Goal: Task Accomplishment & Management: Use online tool/utility

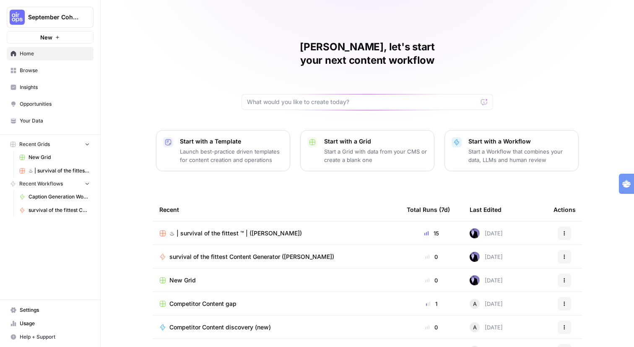
click at [76, 174] on span "♨︎ | survival of the fittest ™ | (Keegan)" at bounding box center [59, 171] width 61 height 8
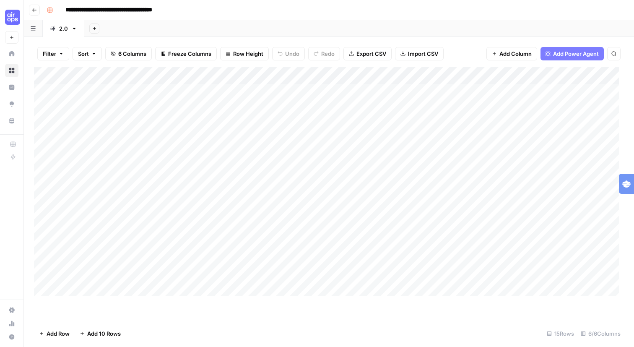
click at [37, 12] on icon "button" at bounding box center [34, 10] width 5 height 5
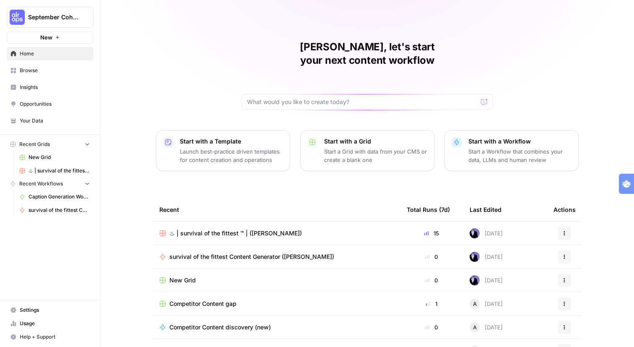
click at [53, 74] on span "Browse" at bounding box center [55, 71] width 70 height 8
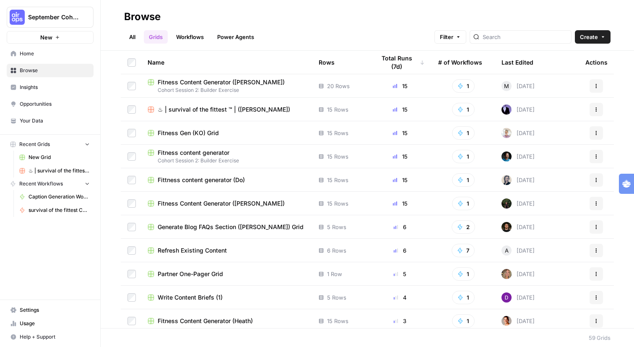
click at [257, 86] on span "Fitness Content Generator (Marie)" at bounding box center [221, 82] width 127 height 8
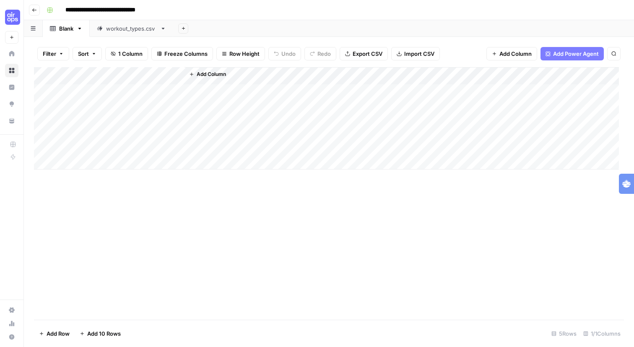
click at [37, 12] on icon "button" at bounding box center [34, 10] width 5 height 5
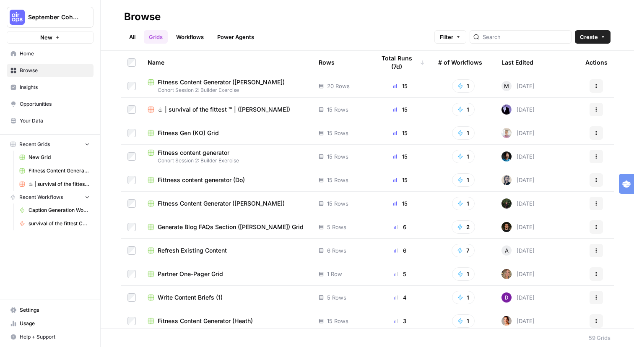
click at [219, 137] on span "Fitness Gen (KO) Grid" at bounding box center [188, 133] width 61 height 8
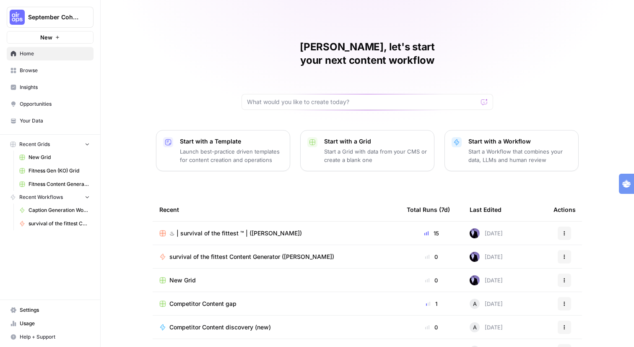
click at [52, 74] on span "Browse" at bounding box center [55, 71] width 70 height 8
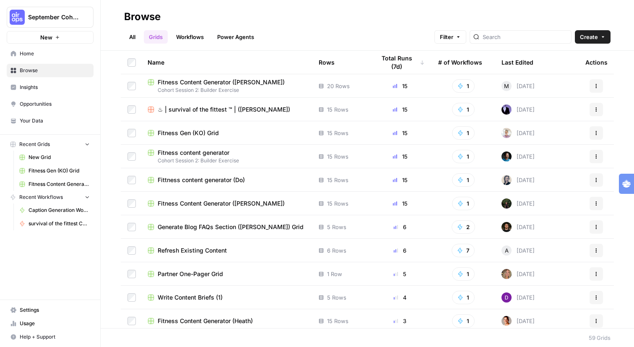
click at [256, 114] on span "♨︎ | survival of the fittest ™ | ([PERSON_NAME])" at bounding box center [224, 109] width 133 height 8
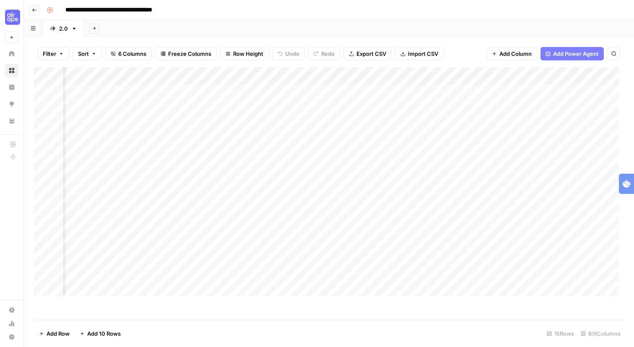
scroll to position [0, 260]
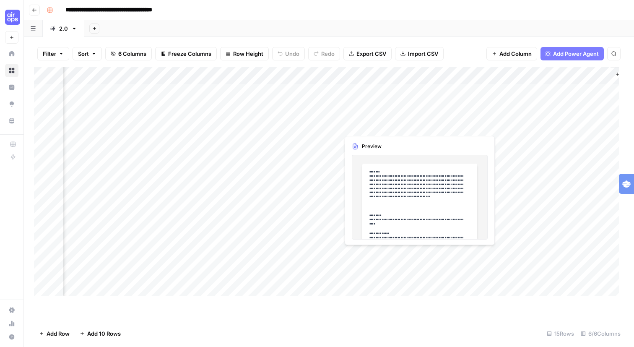
click at [445, 265] on div "Add Column" at bounding box center [326, 181] width 585 height 229
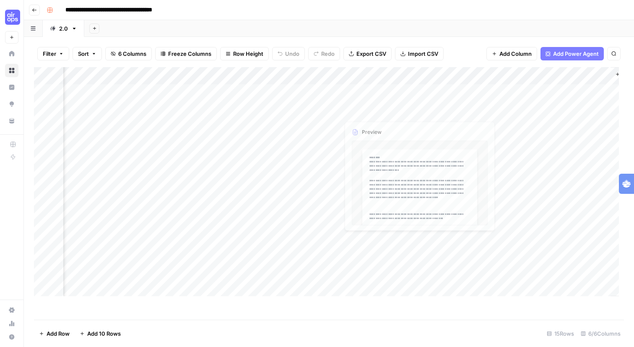
click at [441, 264] on div "Add Column" at bounding box center [326, 181] width 585 height 229
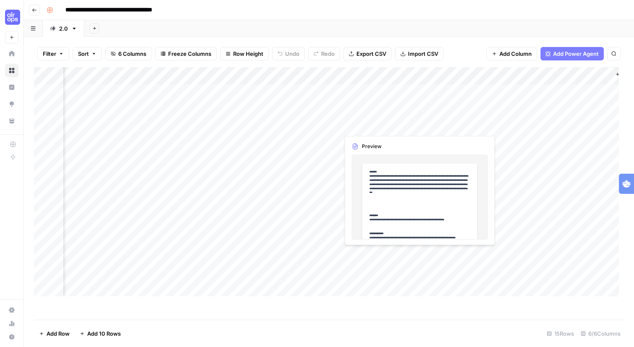
click at [441, 264] on body "**********" at bounding box center [317, 173] width 634 height 347
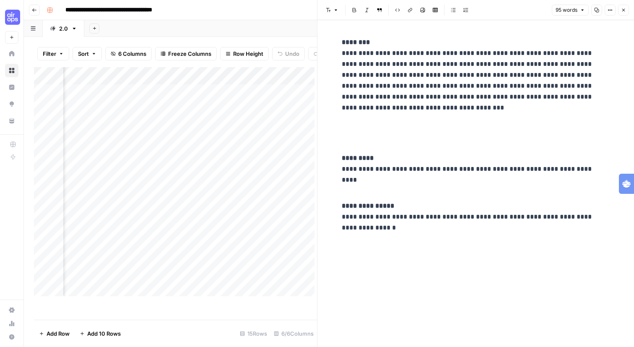
click at [167, 148] on div "Add Column" at bounding box center [174, 181] width 281 height 229
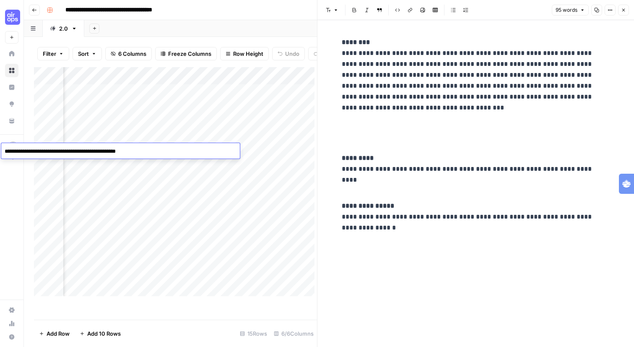
click at [171, 138] on div "Add Column" at bounding box center [174, 181] width 281 height 229
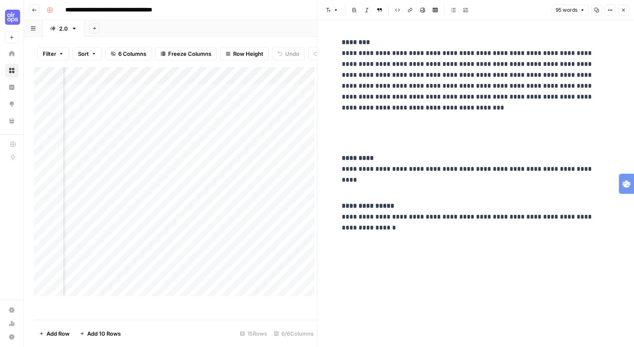
click at [171, 138] on div "Add Column" at bounding box center [174, 181] width 281 height 229
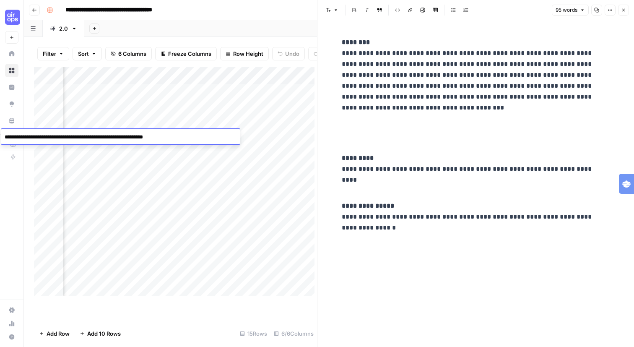
click at [175, 124] on div "Add Column" at bounding box center [174, 181] width 281 height 229
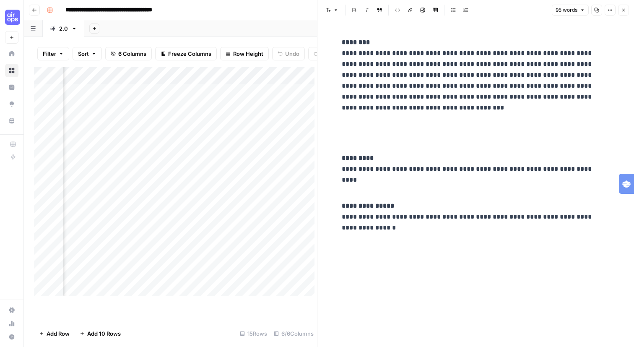
click at [273, 109] on div "Add Column" at bounding box center [174, 181] width 281 height 229
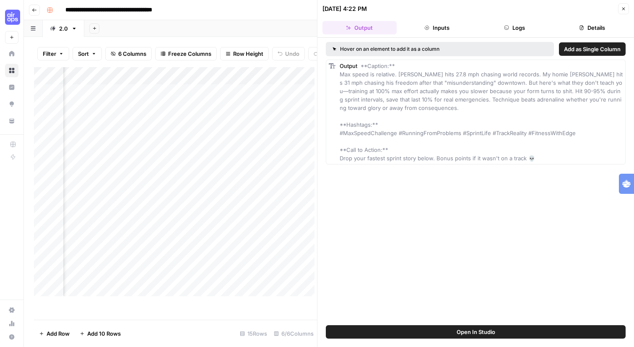
click at [271, 208] on div "Add Column" at bounding box center [174, 181] width 281 height 229
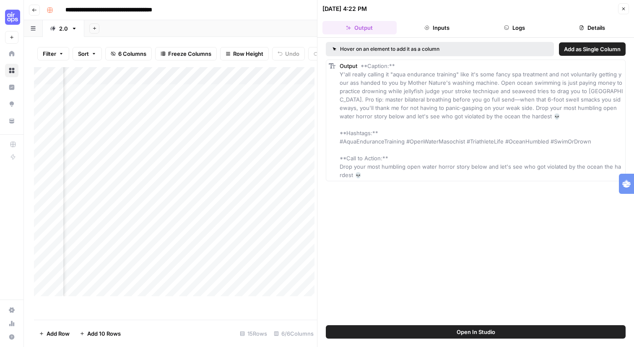
click at [269, 268] on div "Add Column" at bounding box center [174, 181] width 281 height 229
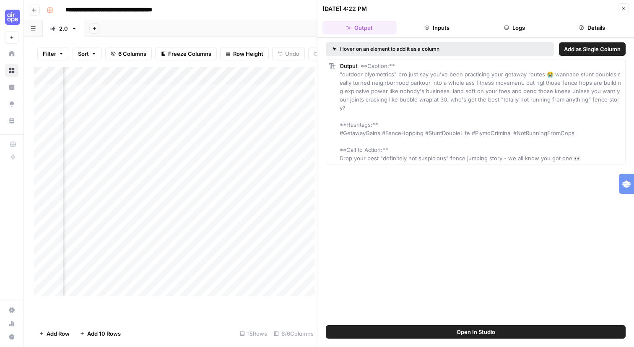
click at [267, 283] on div "Add Column" at bounding box center [174, 181] width 281 height 229
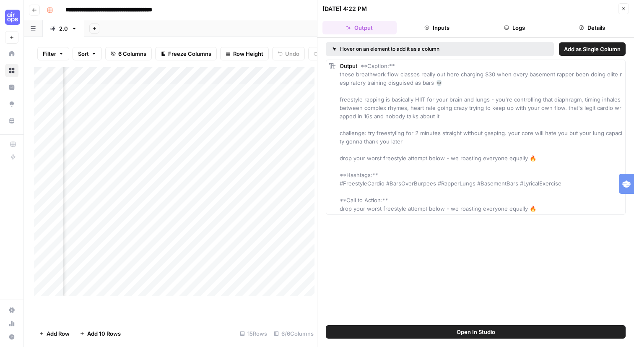
click at [276, 292] on div "Add Column" at bounding box center [174, 181] width 281 height 229
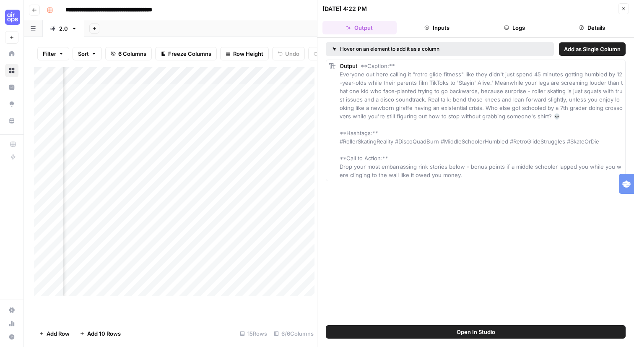
click at [620, 14] on button "Close" at bounding box center [623, 8] width 11 height 11
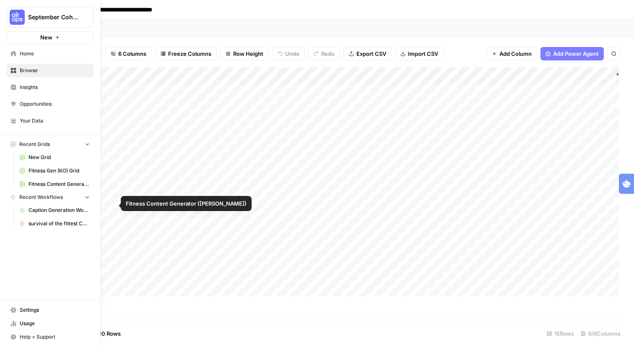
click at [61, 227] on span "survival of the fittest Content Generator (Keegan)" at bounding box center [59, 224] width 61 height 8
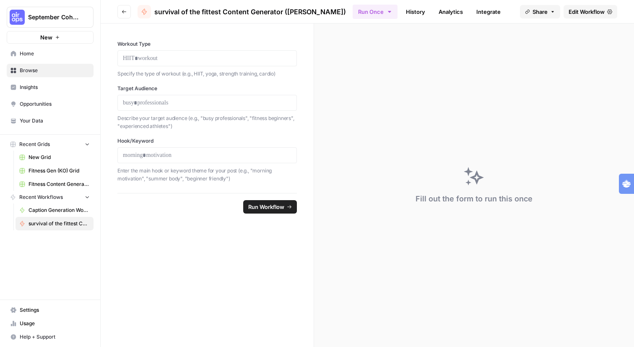
click at [127, 14] on icon "button" at bounding box center [124, 11] width 5 height 5
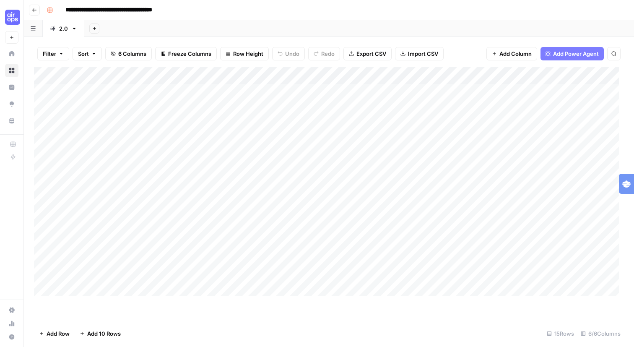
click at [35, 12] on icon "button" at bounding box center [34, 9] width 4 height 3
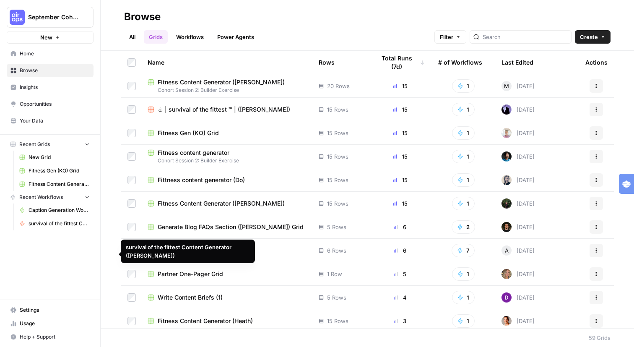
click at [55, 227] on span "survival of the fittest Content Generator (Keegan)" at bounding box center [59, 224] width 61 height 8
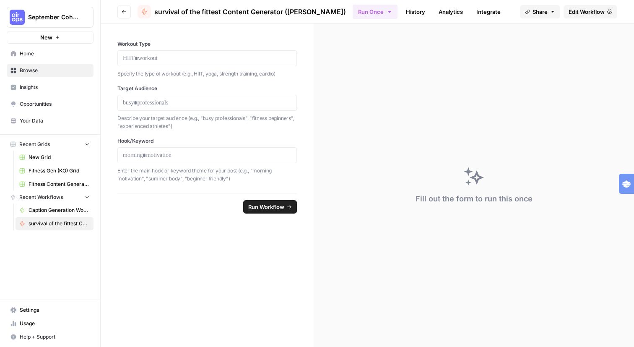
click at [63, 227] on span "survival of the fittest Content Generator (Keegan)" at bounding box center [59, 224] width 61 height 8
click at [36, 201] on span "Recent Workflows" at bounding box center [41, 197] width 44 height 8
click at [63, 74] on span "Browse" at bounding box center [55, 71] width 70 height 8
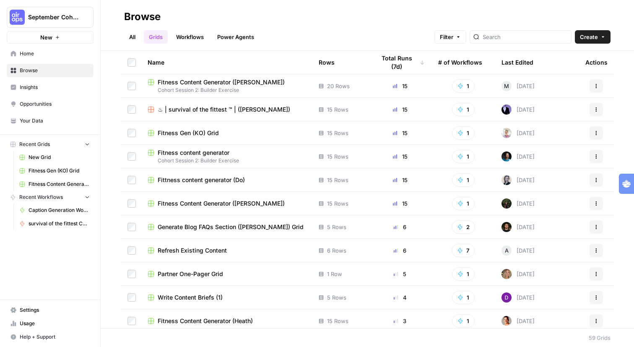
click at [209, 35] on link "Workflows" at bounding box center [190, 36] width 38 height 13
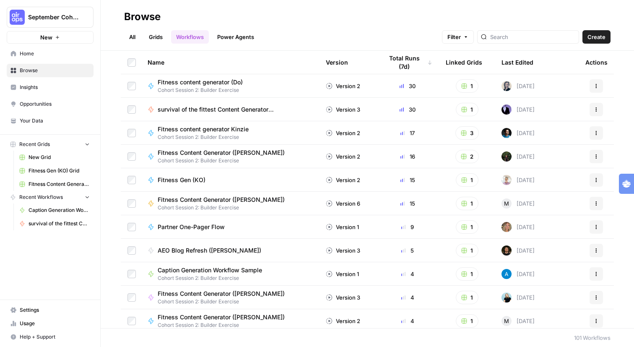
click at [258, 114] on span "survival of the fittest Content Generator (Keegan)" at bounding box center [232, 109] width 148 height 8
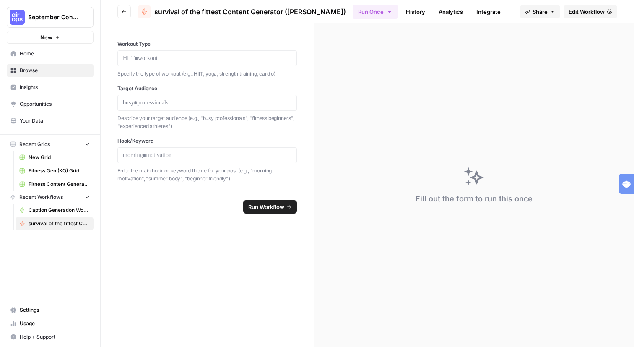
click at [254, 211] on span "Run Workflow" at bounding box center [266, 207] width 36 height 8
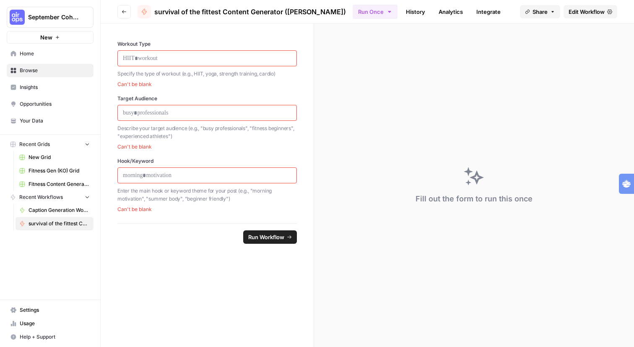
click at [250, 66] on div at bounding box center [207, 58] width 180 height 16
click at [250, 62] on p at bounding box center [207, 58] width 169 height 8
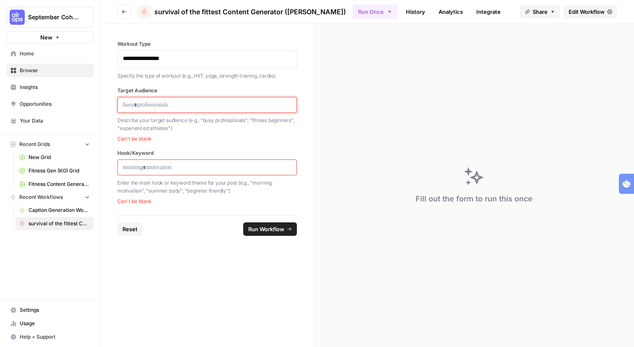
click at [246, 109] on p at bounding box center [207, 105] width 169 height 8
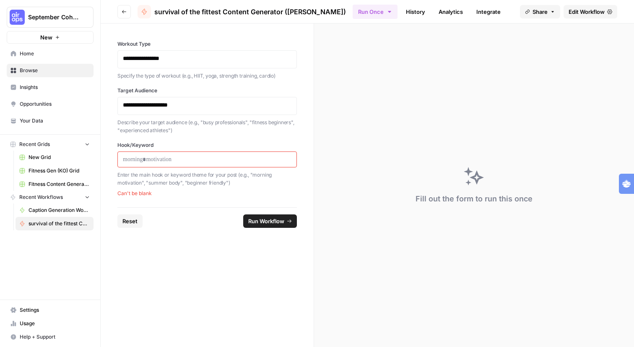
click at [246, 115] on div "**********" at bounding box center [207, 106] width 180 height 18
click at [247, 111] on p "**********" at bounding box center [197, 106] width 148 height 10
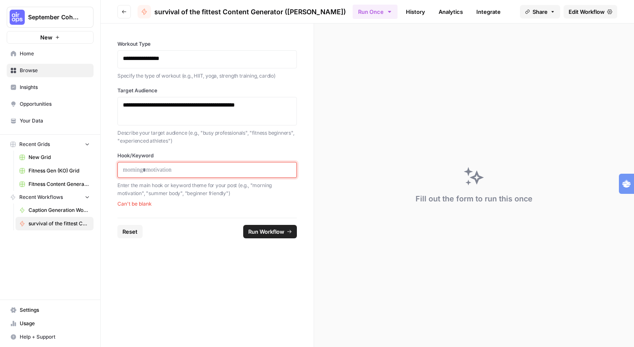
click at [224, 174] on p at bounding box center [207, 170] width 169 height 8
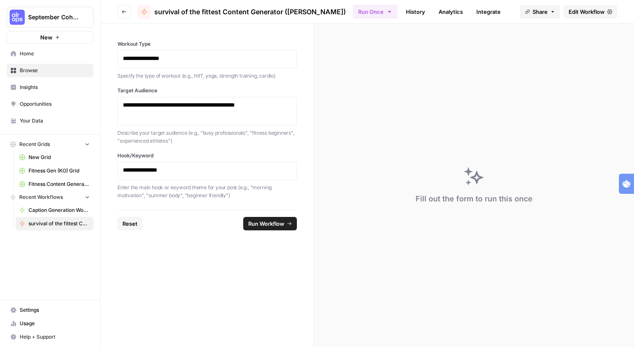
click at [269, 228] on span "Run Workflow" at bounding box center [266, 223] width 36 height 8
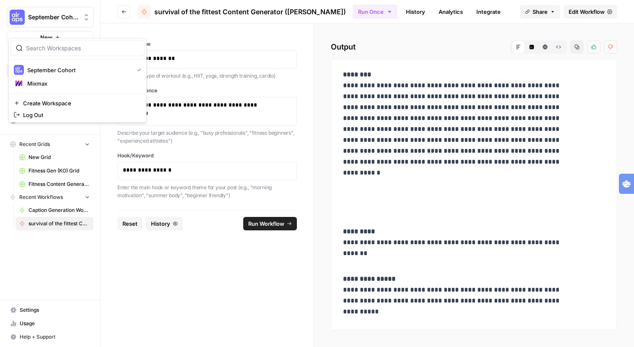
click at [71, 12] on button "September Cohort" at bounding box center [50, 17] width 87 height 21
click at [57, 88] on span "Mixmax" at bounding box center [82, 83] width 111 height 8
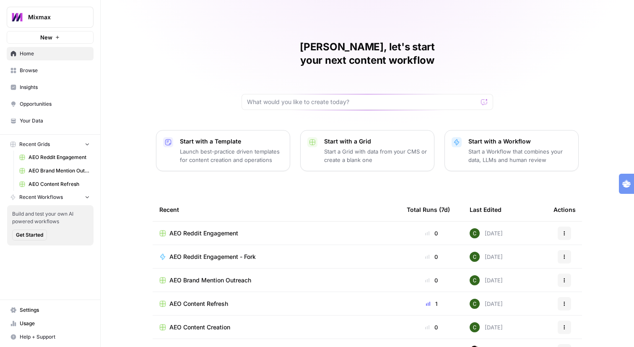
click at [53, 125] on span "Your Data" at bounding box center [55, 121] width 70 height 8
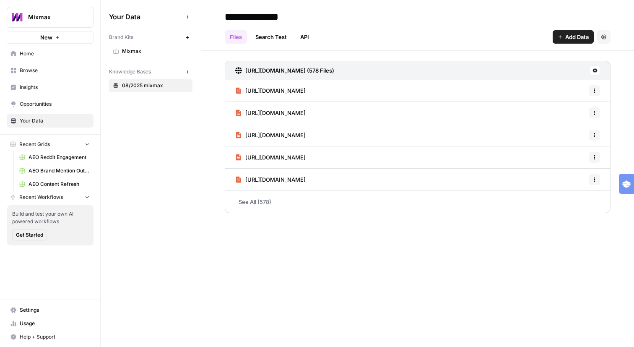
click at [189, 55] on span "Mixmax" at bounding box center [155, 51] width 67 height 8
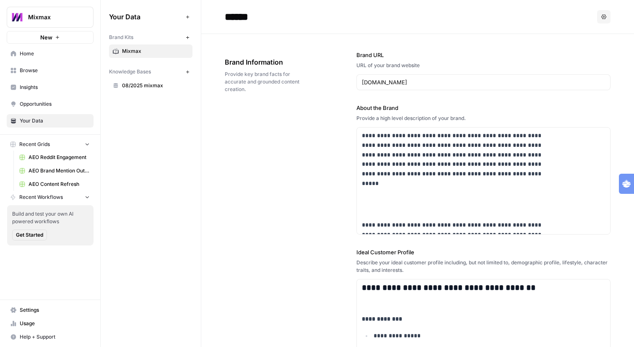
click at [189, 89] on span "08/2025 mixmax" at bounding box center [155, 86] width 67 height 8
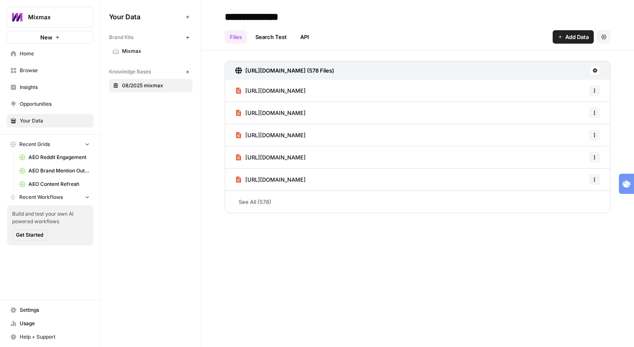
click at [292, 39] on link "Search Test" at bounding box center [271, 36] width 42 height 13
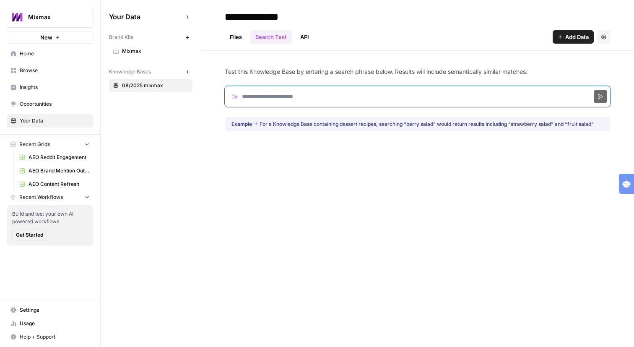
click at [327, 107] on input "Search phrase" at bounding box center [418, 96] width 386 height 21
type input "*********"
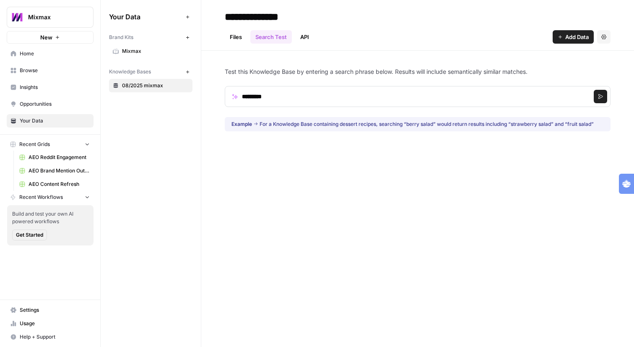
click at [596, 103] on button "Search" at bounding box center [600, 96] width 13 height 13
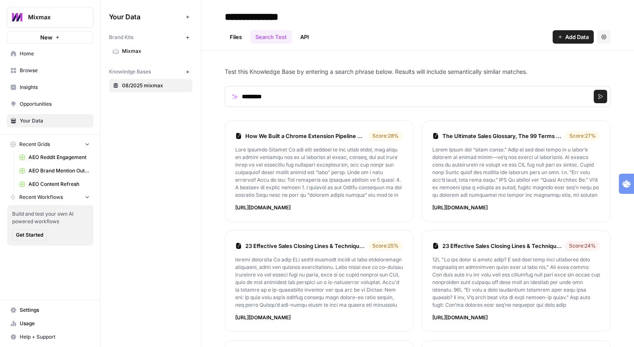
click at [247, 37] on link "Files" at bounding box center [236, 36] width 22 height 13
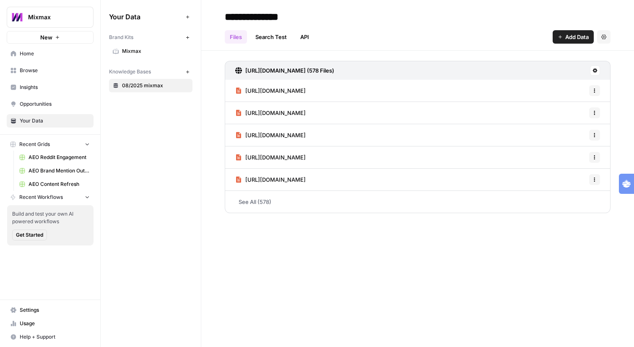
click at [328, 213] on link "See All (578)" at bounding box center [418, 202] width 386 height 22
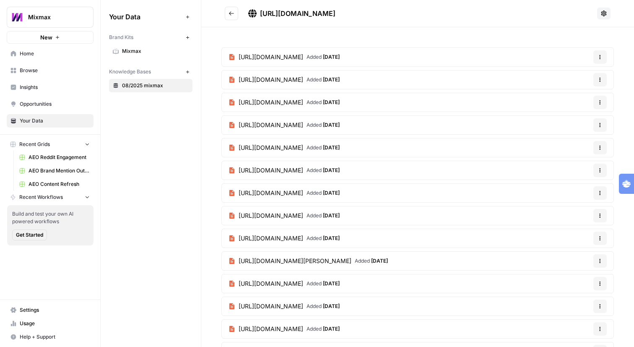
click at [593, 64] on button "Options" at bounding box center [599, 56] width 13 height 13
click at [340, 60] on span "9 days ago" at bounding box center [331, 57] width 17 height 6
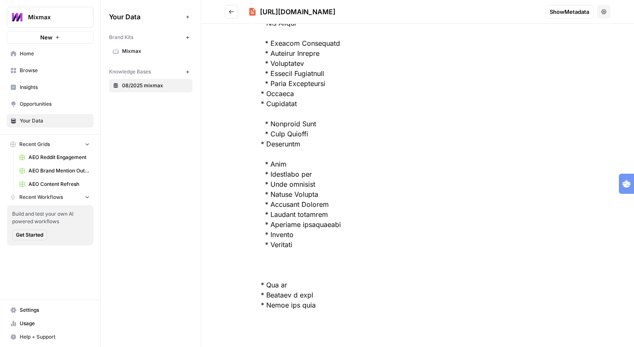
scroll to position [4910, 0]
click at [54, 74] on span "Browse" at bounding box center [55, 71] width 70 height 8
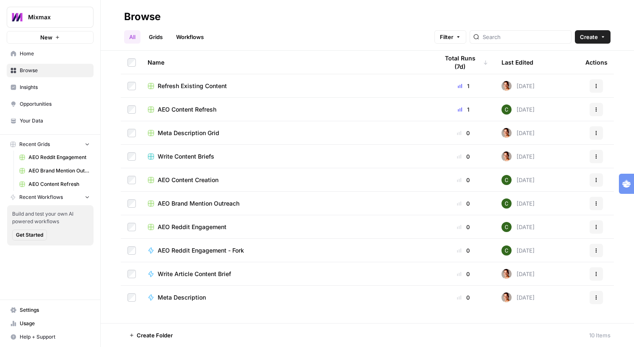
click at [209, 31] on link "Workflows" at bounding box center [190, 36] width 38 height 13
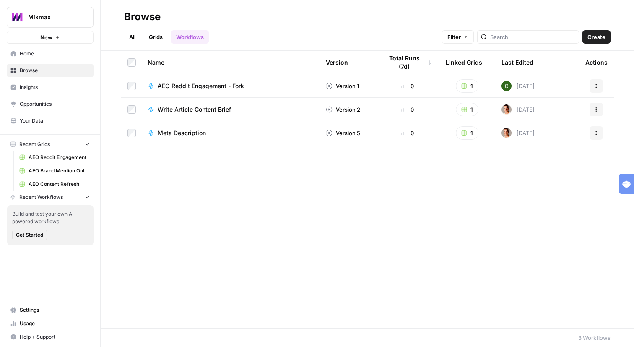
click at [588, 39] on span "Create" at bounding box center [597, 37] width 18 height 8
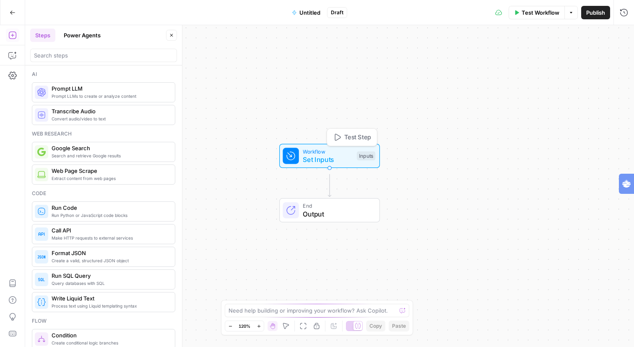
click at [327, 155] on span "Workflow" at bounding box center [328, 151] width 50 height 8
click at [573, 69] on button "Add Field" at bounding box center [542, 61] width 143 height 13
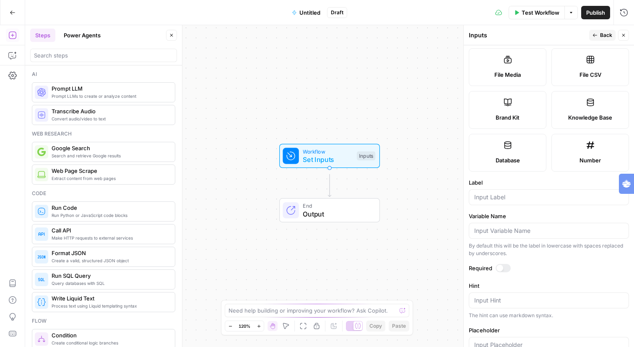
scroll to position [145, 0]
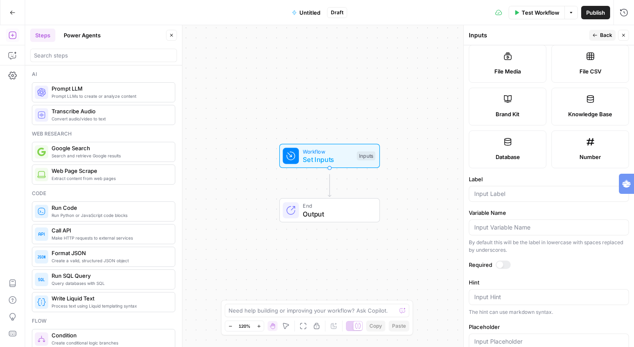
click at [580, 125] on label "Knowledge Base" at bounding box center [591, 107] width 78 height 38
click at [592, 118] on span "Knowledge Base" at bounding box center [590, 114] width 44 height 8
click at [529, 198] on input "Label" at bounding box center [548, 194] width 149 height 8
type input "k"
type input "/"
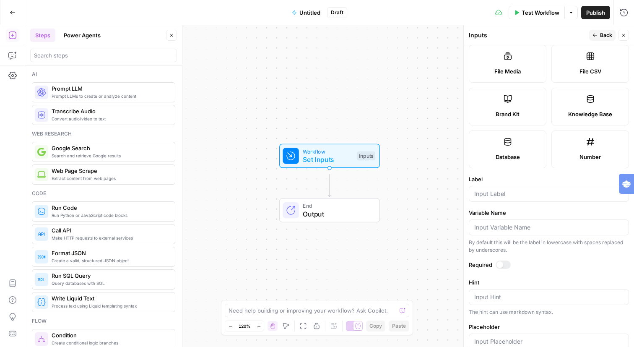
click at [600, 39] on span "Back" at bounding box center [606, 35] width 12 height 8
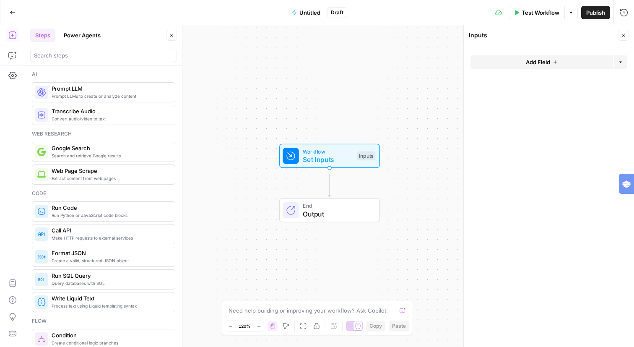
click at [564, 69] on button "Add Field" at bounding box center [542, 61] width 143 height 13
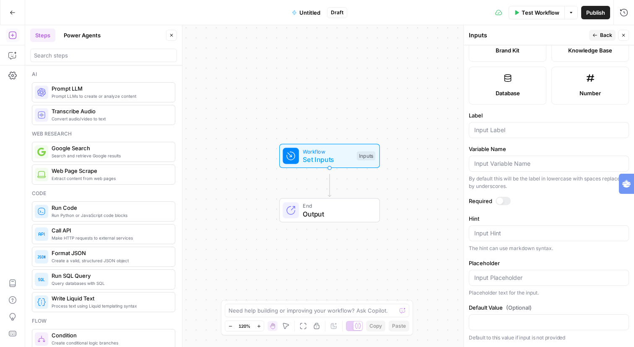
scroll to position [169, 0]
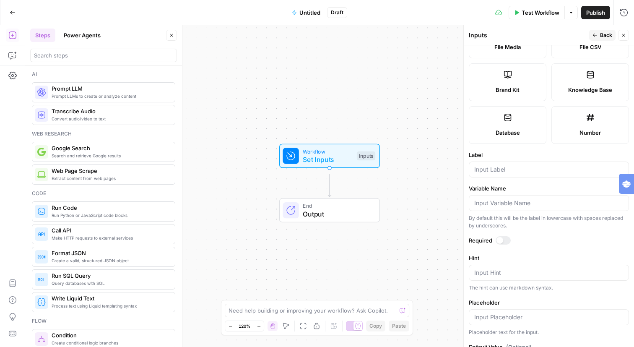
click at [507, 79] on icon at bounding box center [508, 74] width 8 height 8
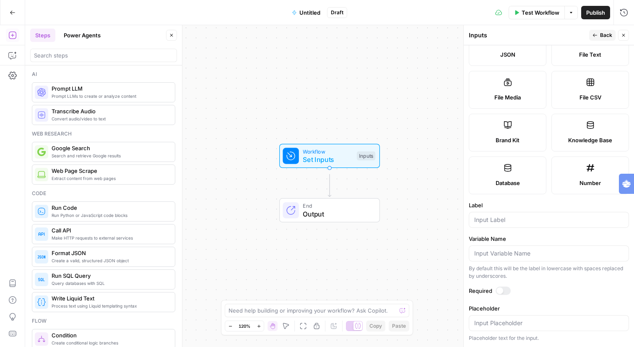
scroll to position [218, 0]
click at [507, 216] on input "Label" at bounding box center [548, 220] width 149 height 8
type input "brandkit"
click at [588, 34] on div "Publish P" at bounding box center [581, 33] width 25 height 8
click at [535, 39] on div "Inputs" at bounding box center [528, 35] width 118 height 8
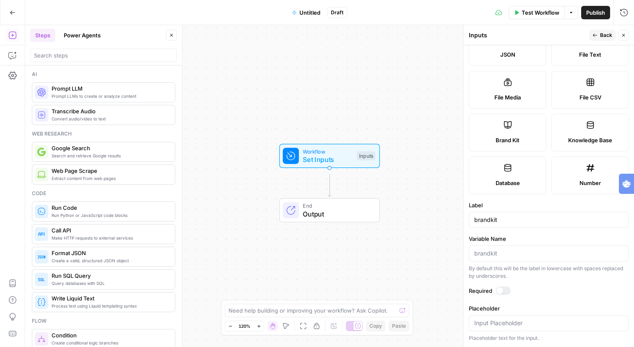
click at [589, 41] on button "Back" at bounding box center [602, 35] width 26 height 11
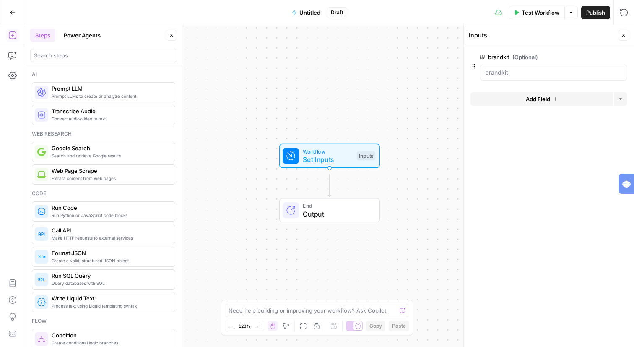
click at [534, 103] on span "Add Field" at bounding box center [538, 99] width 24 height 8
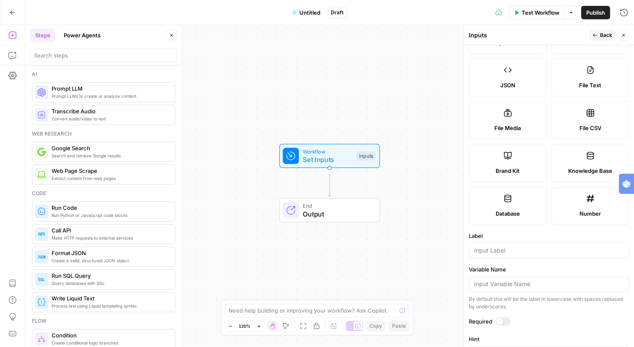
scroll to position [91, 0]
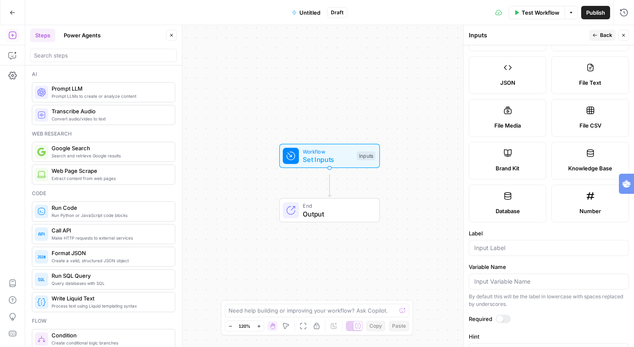
click at [583, 180] on label "Knowledge Base" at bounding box center [591, 161] width 78 height 38
click at [518, 252] on input "Label" at bounding box center [548, 248] width 149 height 8
type input "0"
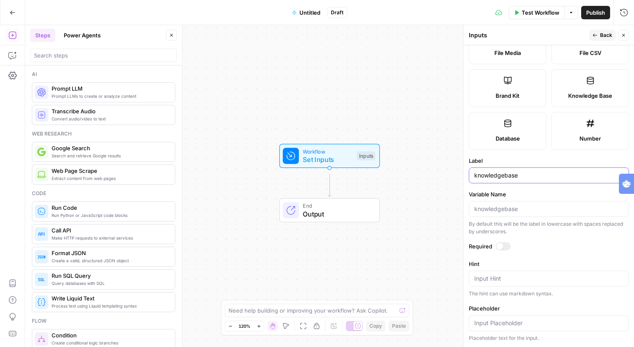
scroll to position [262, 0]
type input "knowledgebase"
click at [600, 36] on span "Back" at bounding box center [606, 35] width 12 height 8
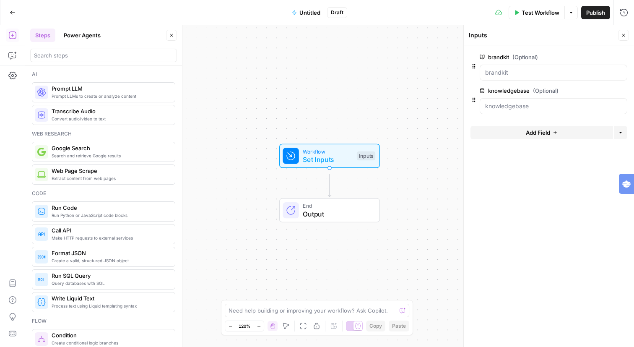
click at [549, 137] on span "Add Field" at bounding box center [538, 132] width 24 height 8
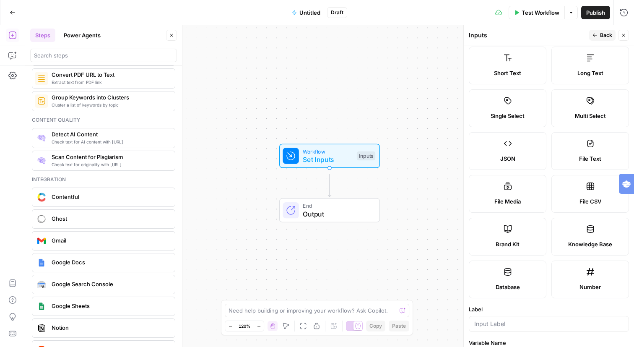
scroll to position [1187, 0]
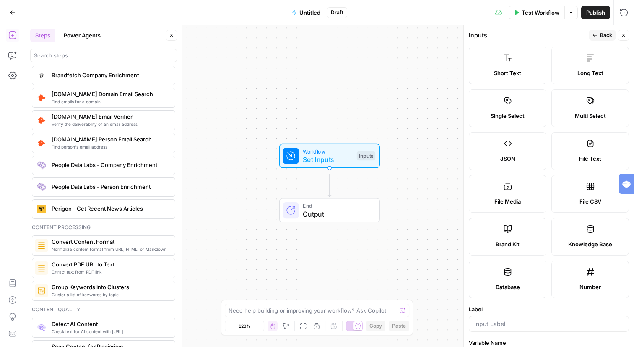
click at [99, 37] on button "Power Agents" at bounding box center [82, 35] width 47 height 13
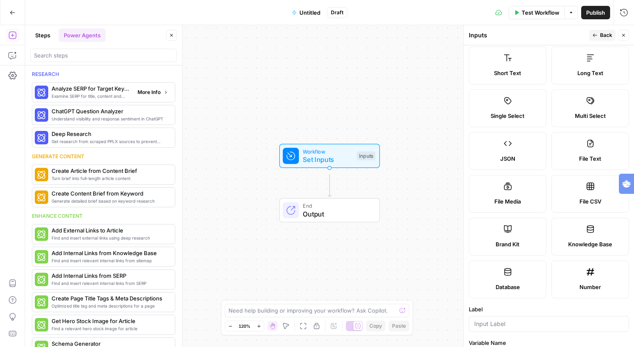
click at [164, 95] on icon "button" at bounding box center [165, 92] width 5 height 5
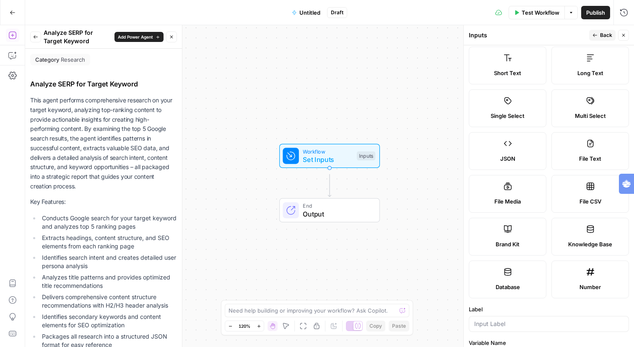
click at [38, 39] on icon "button" at bounding box center [35, 36] width 5 height 5
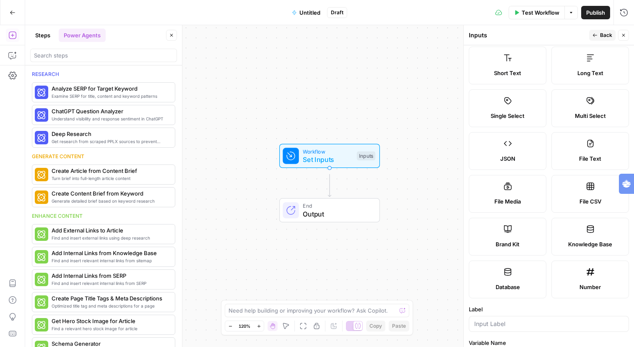
click at [50, 36] on button "Steps" at bounding box center [42, 35] width 25 height 13
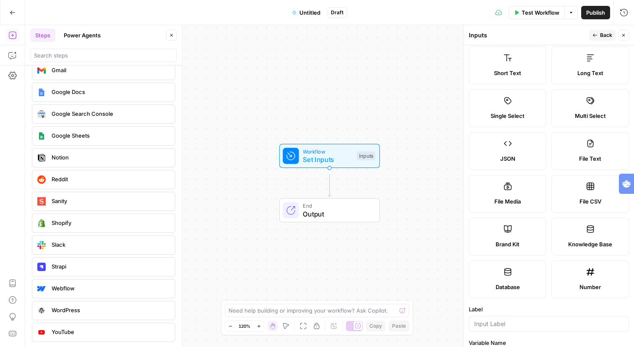
scroll to position [1971, 0]
click at [86, 151] on div "Notion" at bounding box center [103, 157] width 137 height 13
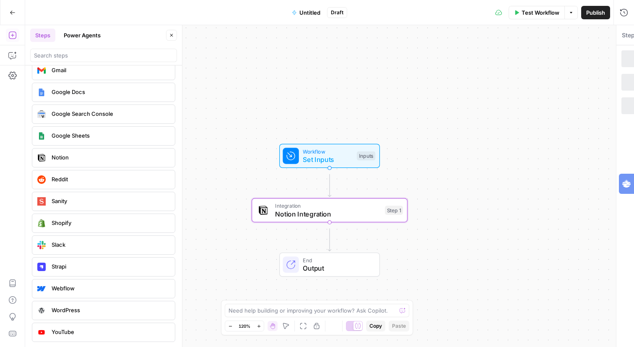
type textarea "Notion Integration"
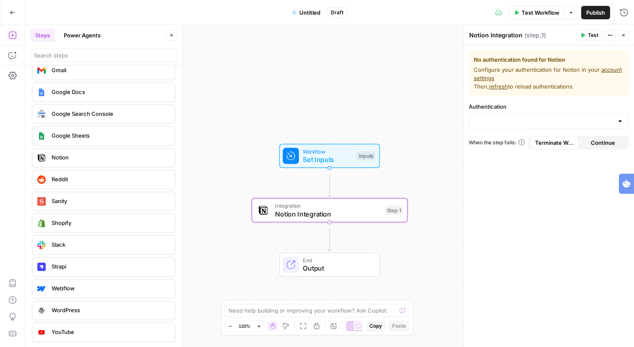
click at [589, 129] on div at bounding box center [549, 121] width 160 height 16
click at [543, 173] on span "﹢ Create New" at bounding box center [547, 172] width 140 height 8
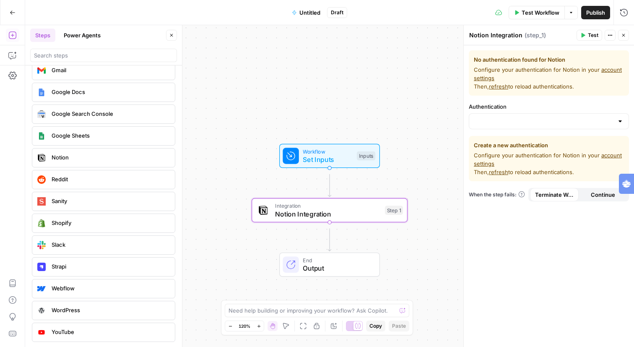
click at [526, 81] on link "account settings" at bounding box center [548, 73] width 148 height 15
click at [8, 14] on button "Go Back" at bounding box center [12, 12] width 15 height 15
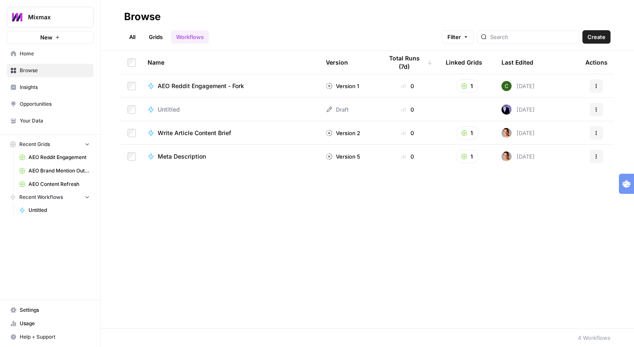
click at [51, 21] on span "Mixmax" at bounding box center [53, 17] width 51 height 8
click at [57, 74] on span "Mixmax" at bounding box center [78, 70] width 103 height 8
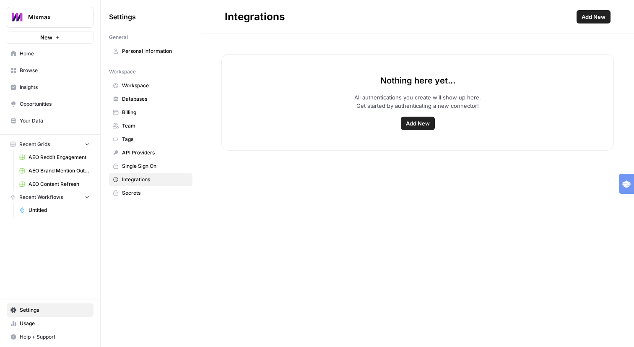
click at [430, 128] on span "Add New" at bounding box center [418, 123] width 24 height 8
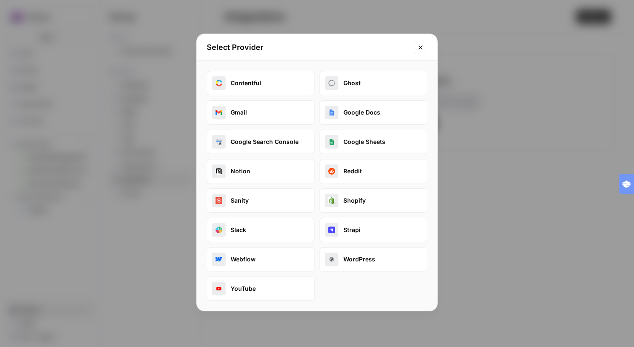
click at [275, 183] on button "Notion" at bounding box center [261, 171] width 108 height 24
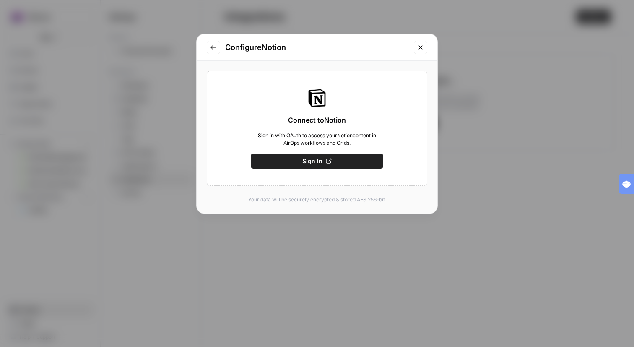
click at [310, 165] on span "Sign In" at bounding box center [312, 161] width 20 height 8
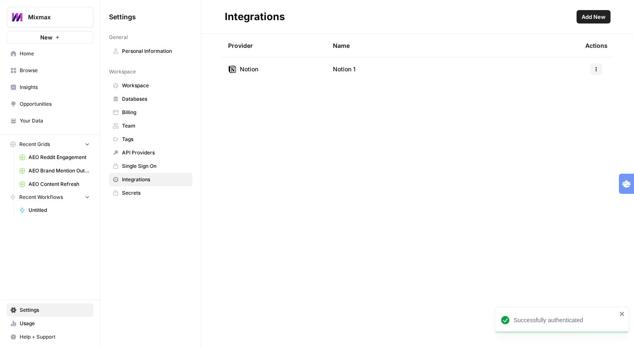
click at [599, 18] on button "Add New" at bounding box center [594, 16] width 34 height 13
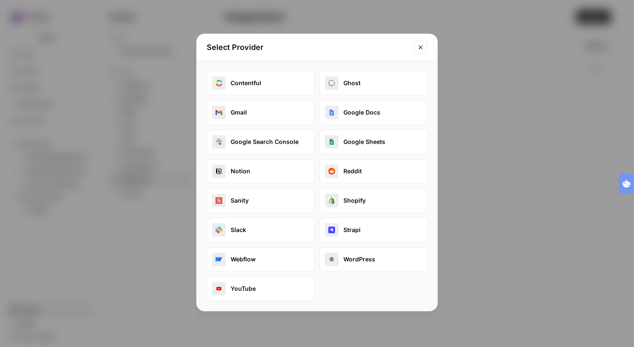
scroll to position [12, 0]
click at [352, 183] on button "Reddit" at bounding box center [374, 171] width 108 height 24
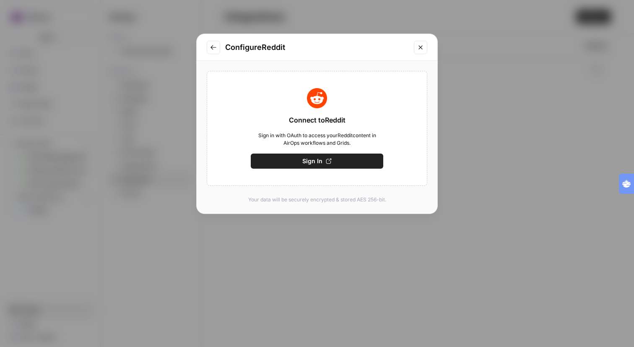
click at [341, 169] on button "Sign In" at bounding box center [317, 161] width 133 height 15
click at [418, 51] on icon "Close modal" at bounding box center [420, 47] width 7 height 7
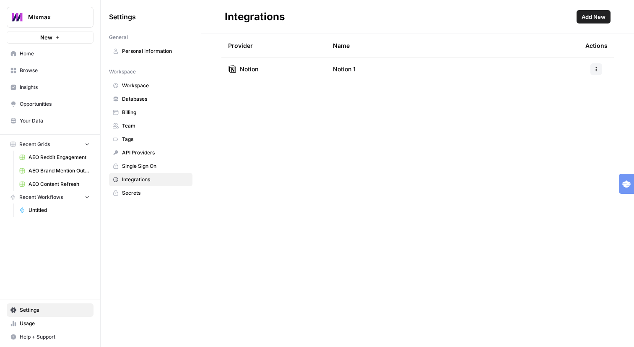
click at [586, 17] on span "Add New" at bounding box center [594, 17] width 24 height 8
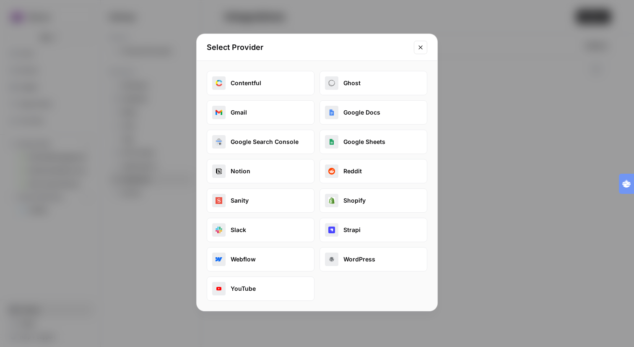
scroll to position [0, 0]
click at [284, 125] on button "Gmail" at bounding box center [261, 112] width 108 height 24
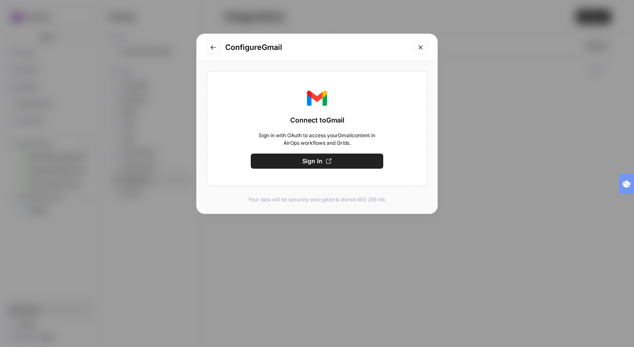
click at [312, 165] on span "Sign In" at bounding box center [312, 161] width 20 height 8
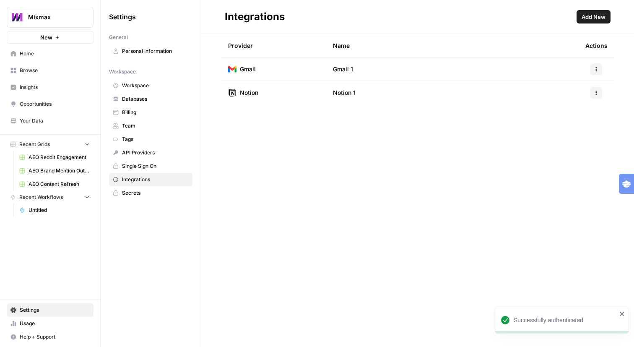
click at [582, 17] on span "Add New" at bounding box center [594, 17] width 24 height 8
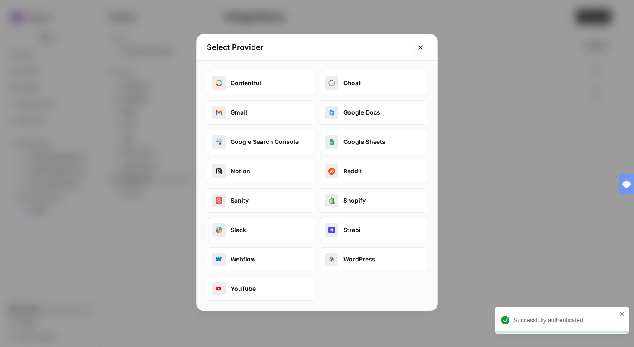
click at [374, 125] on button "Google Docs" at bounding box center [374, 112] width 108 height 24
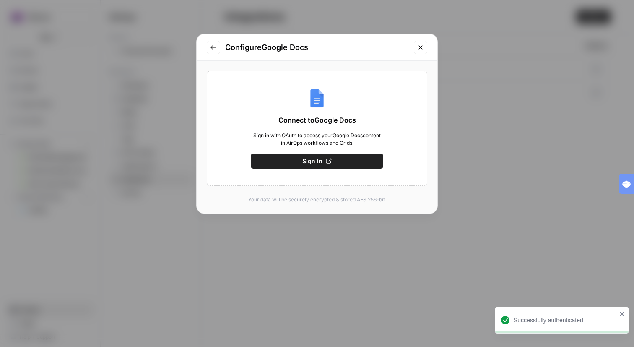
click at [346, 169] on button "Sign In" at bounding box center [317, 161] width 133 height 15
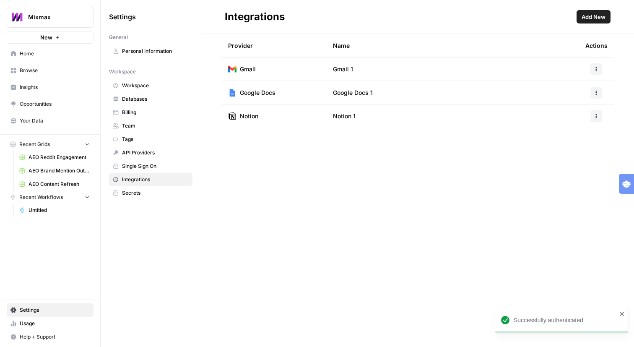
click at [580, 27] on header "Integrations Add New" at bounding box center [417, 17] width 433 height 34
click at [582, 21] on span "Add New" at bounding box center [594, 17] width 24 height 8
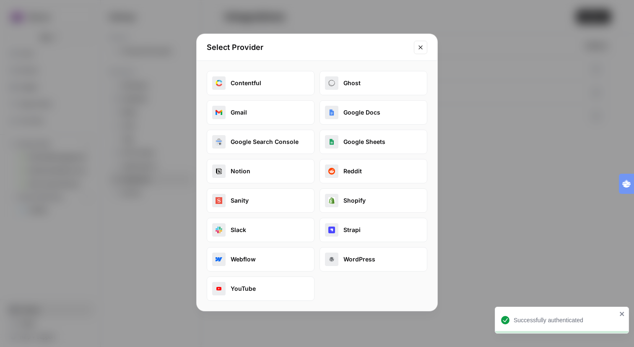
click at [396, 154] on button "Google Sheets" at bounding box center [374, 142] width 108 height 24
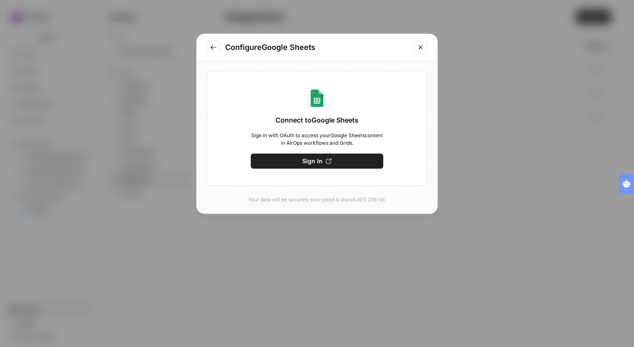
click at [327, 169] on button "Sign In" at bounding box center [317, 161] width 133 height 15
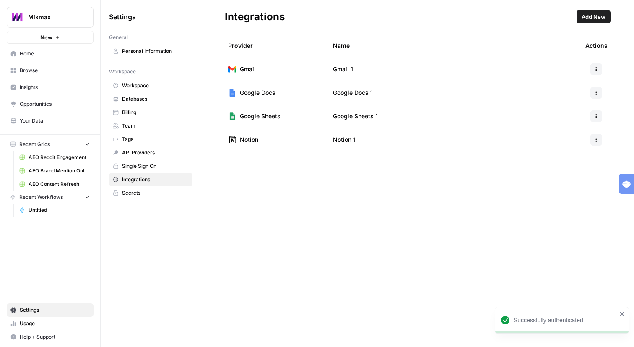
click at [583, 20] on span "Add New" at bounding box center [594, 17] width 24 height 8
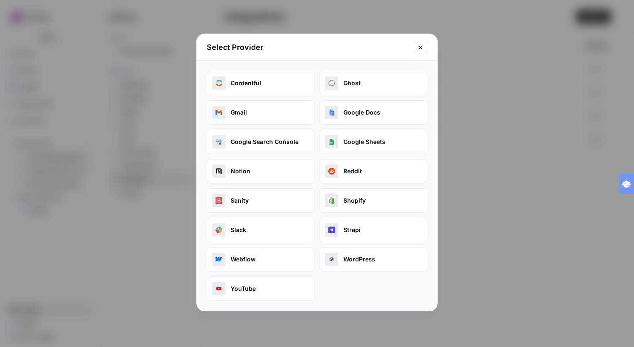
click at [418, 51] on icon "Close modal" at bounding box center [420, 47] width 7 height 7
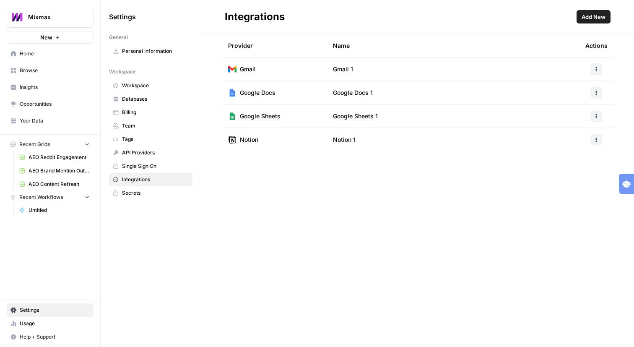
click at [180, 156] on span "API Providers" at bounding box center [155, 153] width 67 height 8
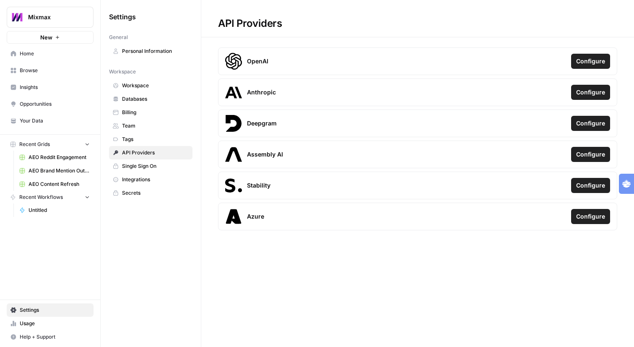
click at [186, 143] on span "Tags" at bounding box center [155, 139] width 67 height 8
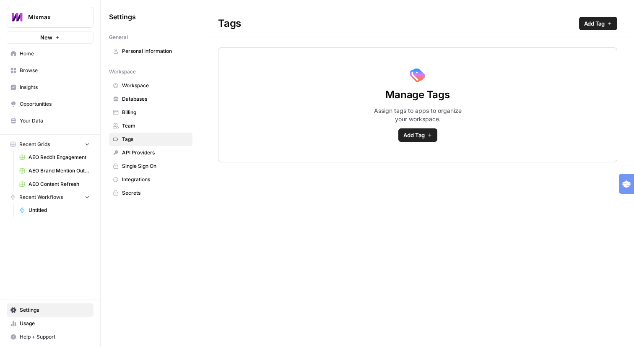
click at [170, 143] on span "Tags" at bounding box center [155, 139] width 67 height 8
click at [170, 130] on span "Team" at bounding box center [155, 126] width 67 height 8
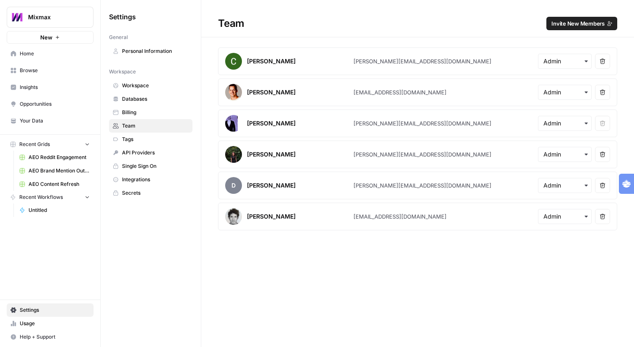
click at [174, 116] on span "Billing" at bounding box center [155, 113] width 67 height 8
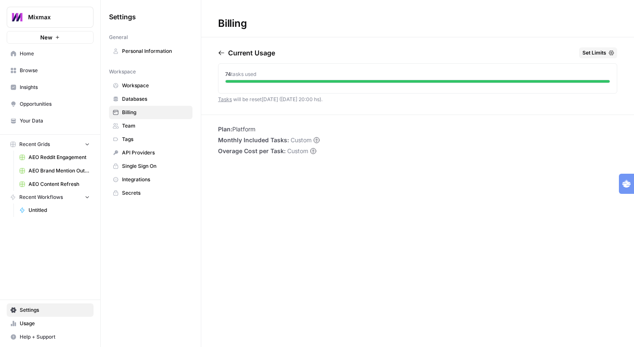
click at [178, 103] on span "Databases" at bounding box center [155, 99] width 67 height 8
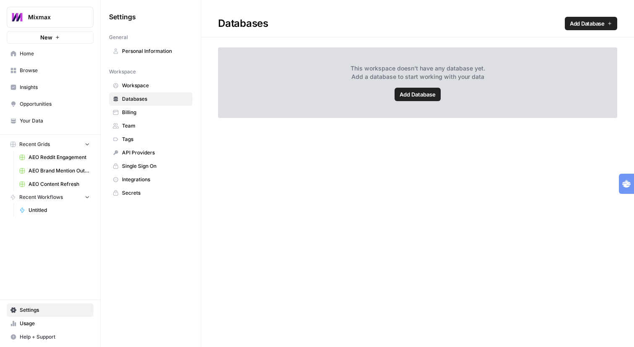
click at [178, 92] on link "Workspace" at bounding box center [150, 85] width 83 height 13
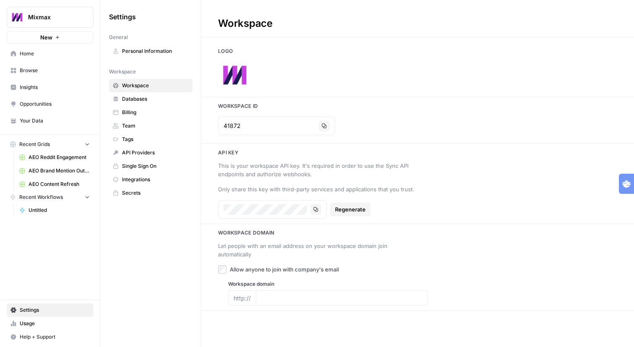
type input "[DOMAIN_NAME]"
click at [176, 55] on span "Personal Information" at bounding box center [155, 51] width 67 height 8
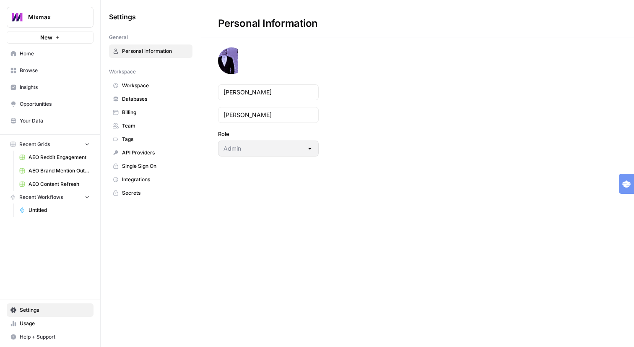
click at [58, 18] on span "Mixmax" at bounding box center [53, 17] width 51 height 8
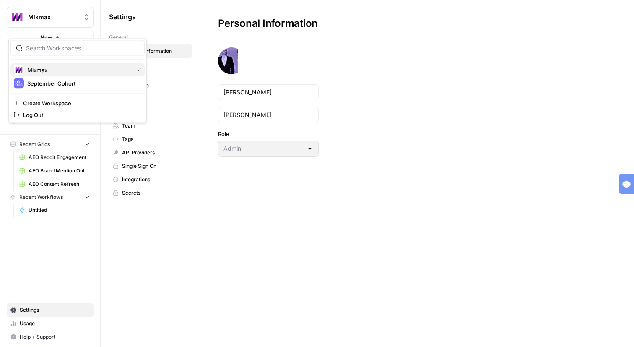
click at [52, 74] on span "Mixmax" at bounding box center [78, 70] width 103 height 8
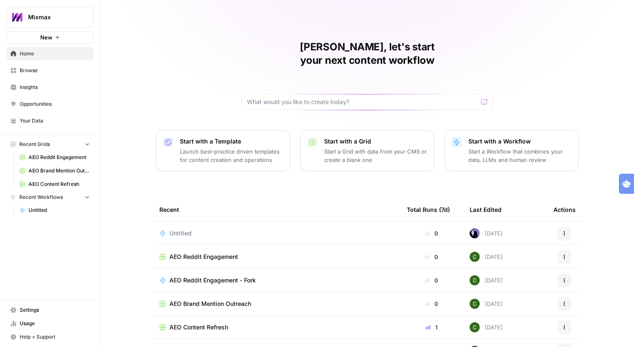
click at [67, 214] on span "Untitled" at bounding box center [59, 210] width 61 height 8
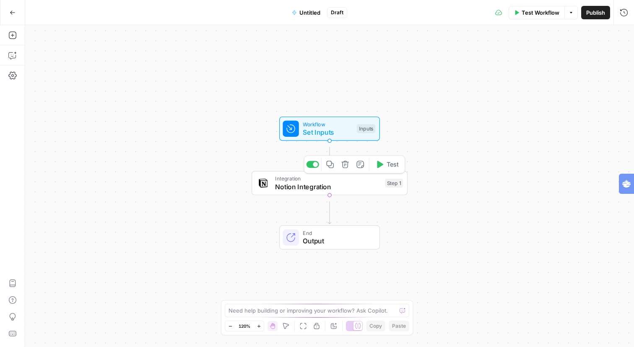
click at [357, 187] on span "Notion Integration" at bounding box center [328, 187] width 106 height 10
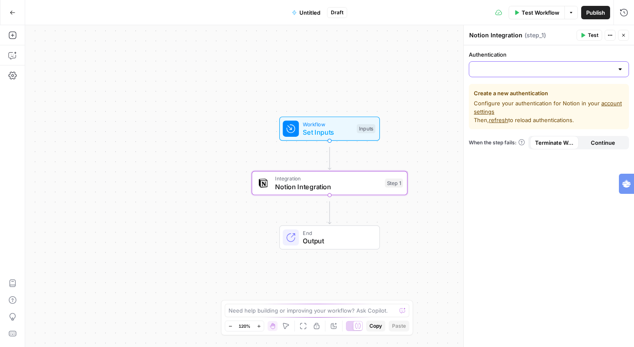
click at [561, 73] on input "Authentication" at bounding box center [543, 69] width 139 height 8
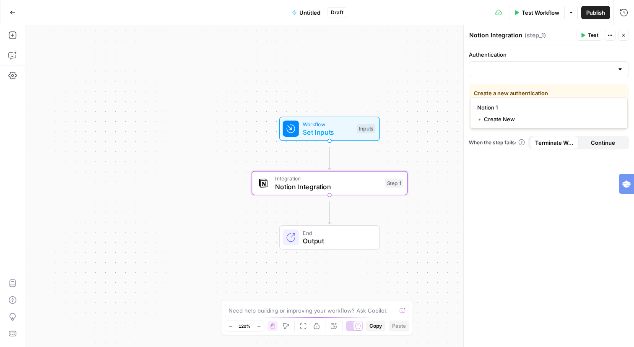
click at [619, 73] on div at bounding box center [620, 69] width 7 height 8
click at [505, 122] on span "﹢ Create New" at bounding box center [547, 119] width 140 height 8
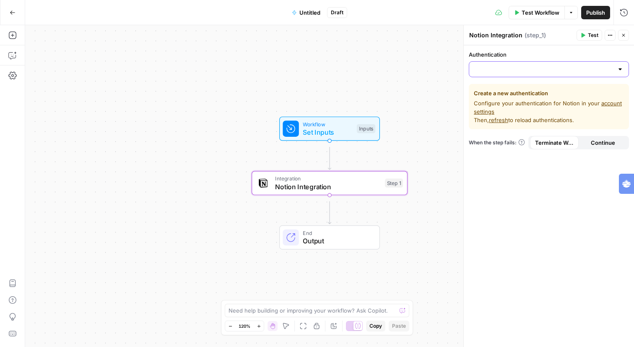
click at [604, 73] on input "Authentication" at bounding box center [543, 69] width 139 height 8
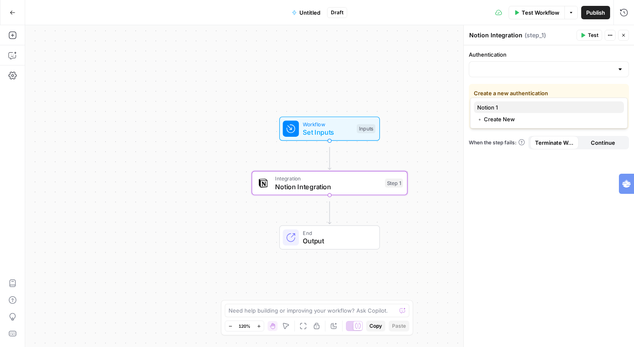
click at [515, 107] on span "Notion 1" at bounding box center [547, 107] width 140 height 8
type input "Notion 1"
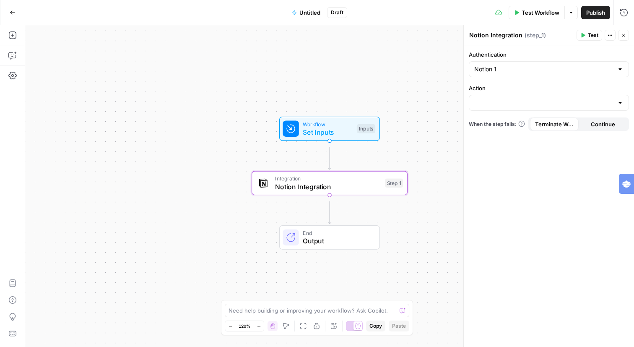
click at [521, 111] on div at bounding box center [549, 103] width 160 height 16
click at [511, 227] on div "Authentication Notion 1 Action When the step fails: Terminate Workflow Continue" at bounding box center [549, 196] width 170 height 302
click at [341, 167] on icon "button" at bounding box center [345, 164] width 8 height 8
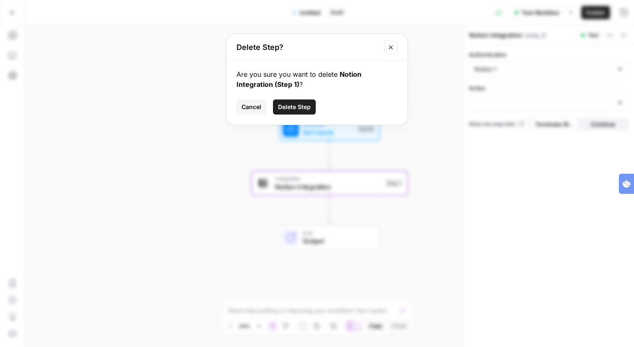
click at [299, 115] on button "Delete Step" at bounding box center [294, 106] width 43 height 15
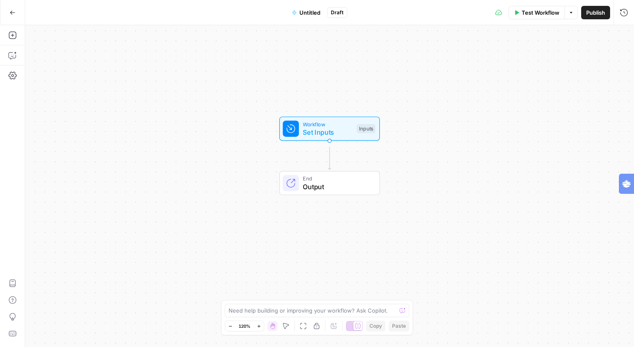
click at [14, 12] on icon "button" at bounding box center [13, 13] width 6 height 6
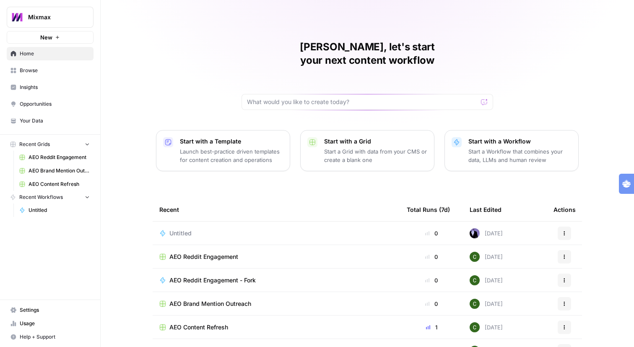
click at [38, 214] on span "Untitled" at bounding box center [59, 210] width 61 height 8
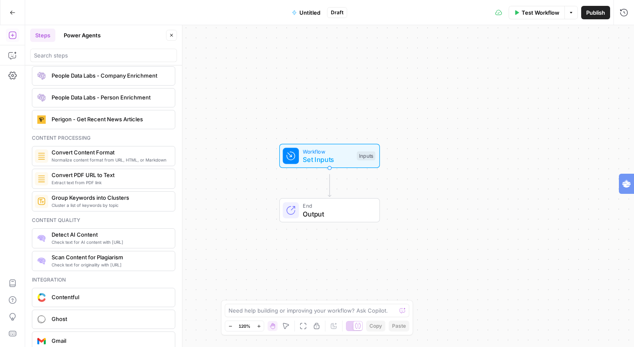
scroll to position [1275, 0]
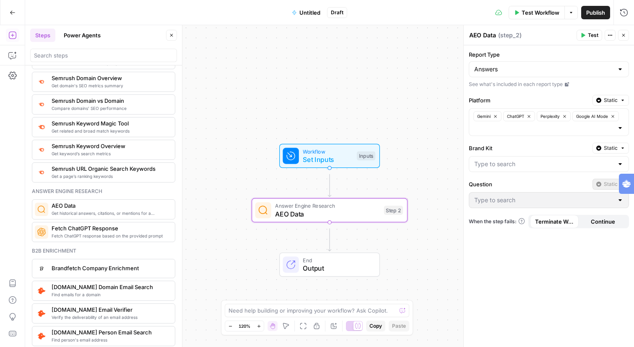
scroll to position [993, 0]
click at [99, 42] on button "Power Agents" at bounding box center [82, 35] width 47 height 13
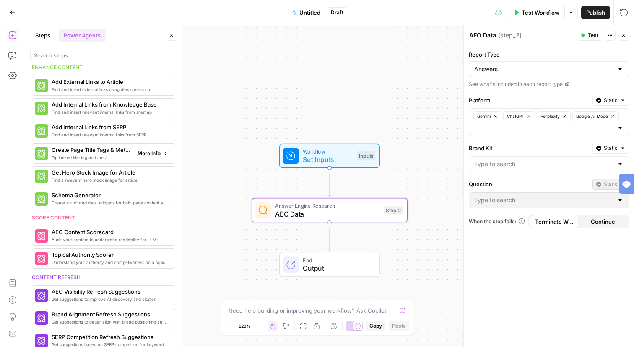
scroll to position [147, 0]
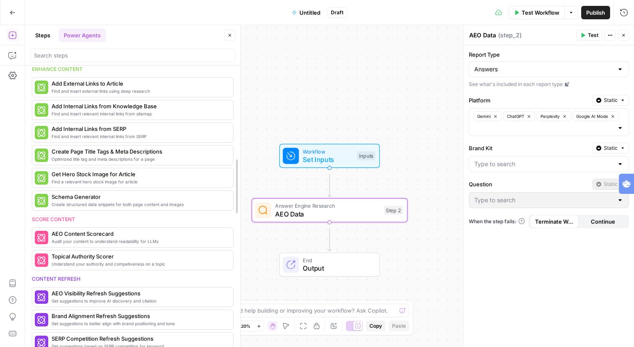
drag, startPoint x: 181, startPoint y: 147, endPoint x: 242, endPoint y: 149, distance: 60.9
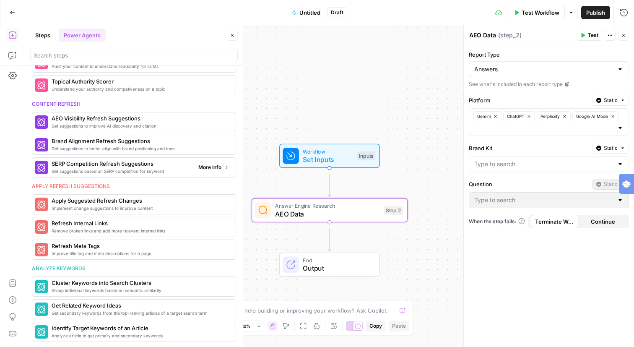
scroll to position [413, 0]
click at [125, 129] on span "Get suggestions to improve AI discovery and citation" at bounding box center [122, 125] width 140 height 7
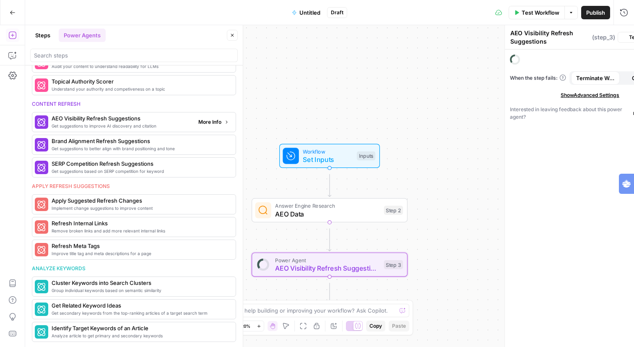
scroll to position [528, 0]
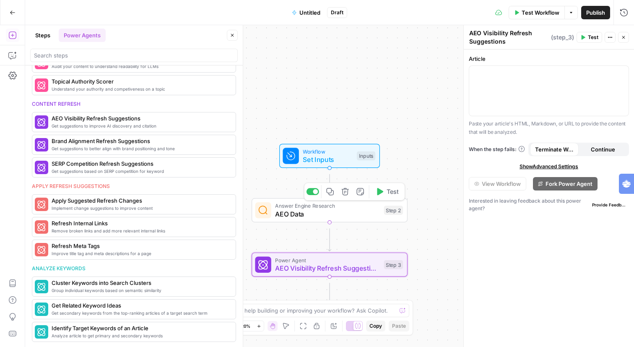
click at [346, 219] on span "AEO Data" at bounding box center [327, 214] width 105 height 10
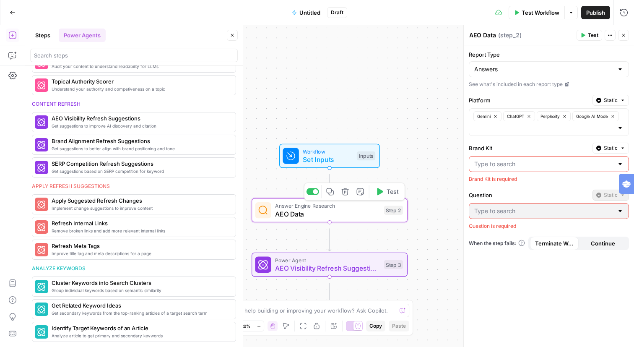
scroll to position [413, 0]
click at [548, 168] on input "Brand Kit" at bounding box center [543, 164] width 139 height 8
click at [500, 221] on span "Mixmax" at bounding box center [547, 218] width 140 height 8
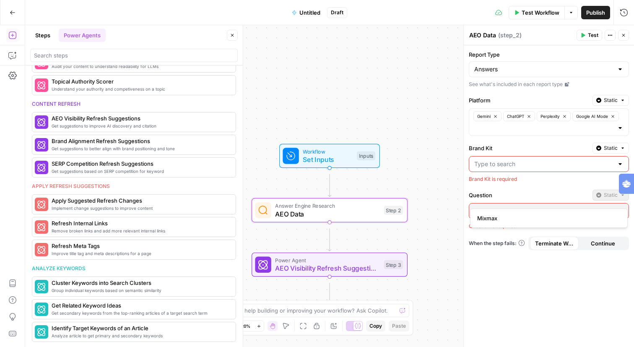
type input "Mixmax"
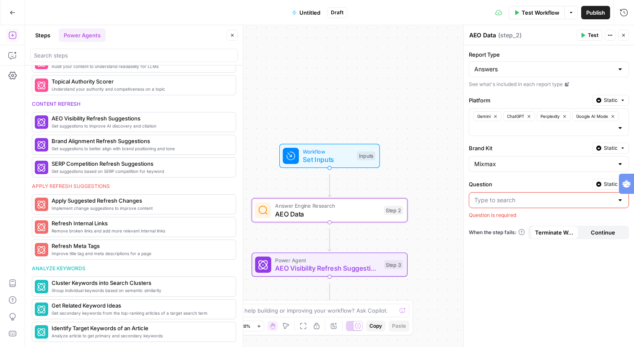
click at [525, 204] on input "Question" at bounding box center [543, 200] width 139 height 8
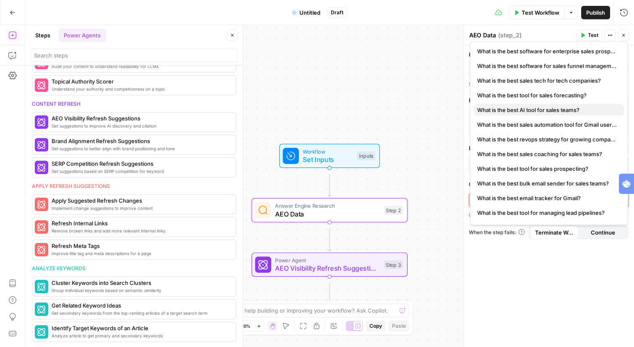
click at [522, 114] on span "What is the best AI tool for sales teams?" at bounding box center [547, 110] width 140 height 8
type input "What is the best AI tool for sales teams?"
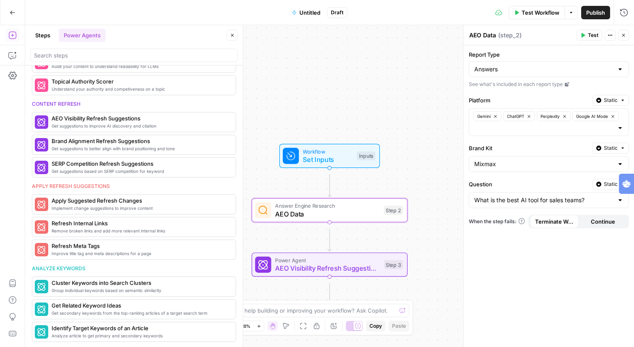
click at [604, 152] on span "Static" at bounding box center [611, 148] width 14 height 8
click at [564, 152] on label "Brand Kit" at bounding box center [529, 148] width 120 height 8
click at [564, 168] on input "Mixmax" at bounding box center [543, 164] width 139 height 8
click at [521, 220] on span "Mixmax" at bounding box center [543, 218] width 133 height 8
type input "Mixmax"
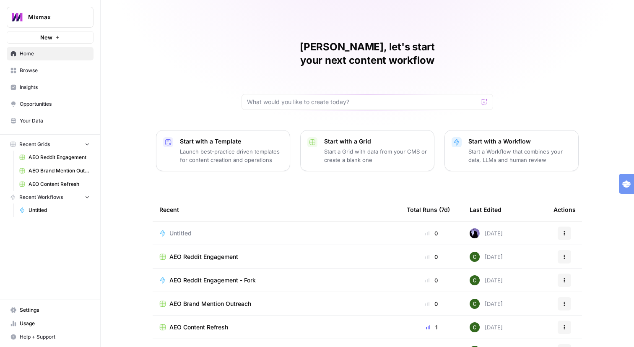
click at [61, 125] on span "Your Data" at bounding box center [55, 121] width 70 height 8
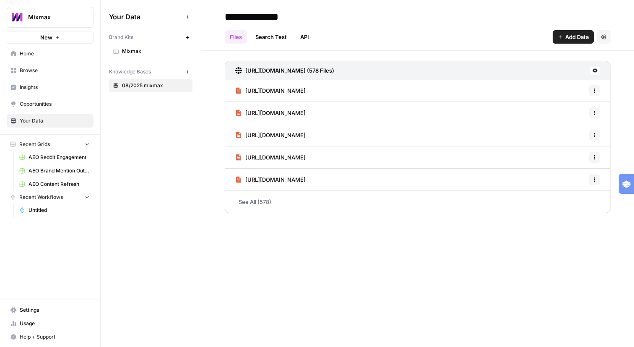
click at [166, 55] on span "Mixmax" at bounding box center [155, 51] width 67 height 8
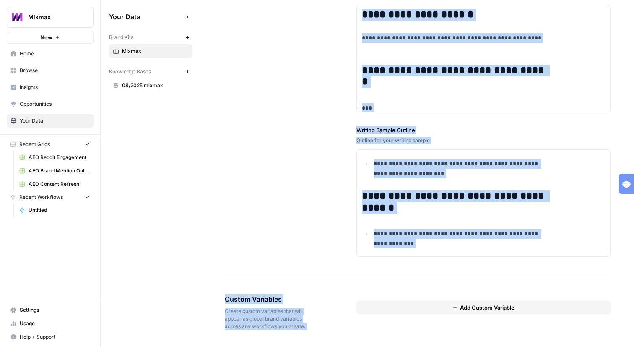
scroll to position [1651, 0]
drag, startPoint x: 266, startPoint y: 38, endPoint x: 386, endPoint y: 293, distance: 281.6
click at [380, 180] on div "**********" at bounding box center [418, 66] width 386 height 415
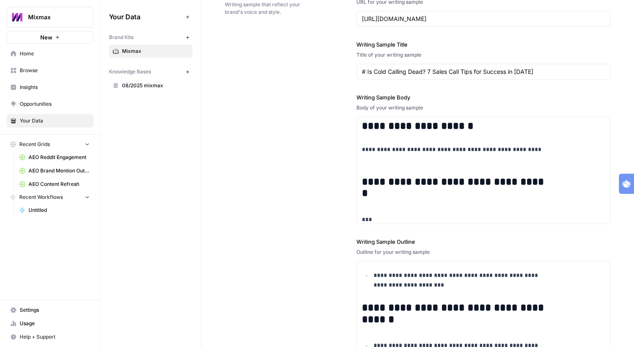
scroll to position [1267, 0]
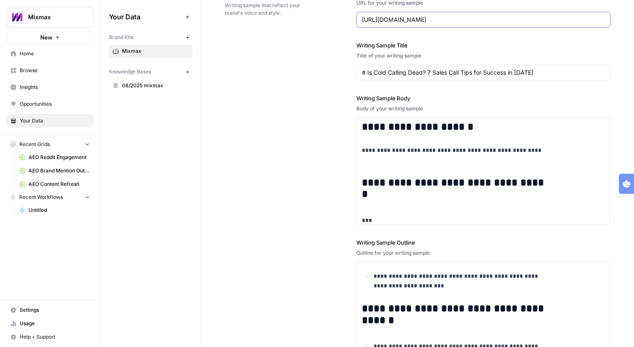
click at [463, 24] on input "[URL][DOMAIN_NAME]" at bounding box center [483, 20] width 243 height 8
click at [463, 24] on input "https://www.mixmax.com/blog/is-cold-calling-dead" at bounding box center [483, 20] width 243 height 8
paste input "yesware-alternatives"
type input "https://www.mixmax.com/blog/yesware-alternatives"
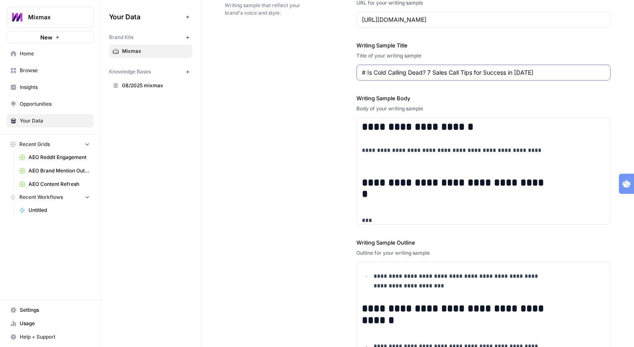
click at [475, 77] on input "# Is Cold Calling Dead? 7 Sales Call Tips for Success in 2025" at bounding box center [483, 72] width 243 height 8
paste input "6 best email deliverability software tool"
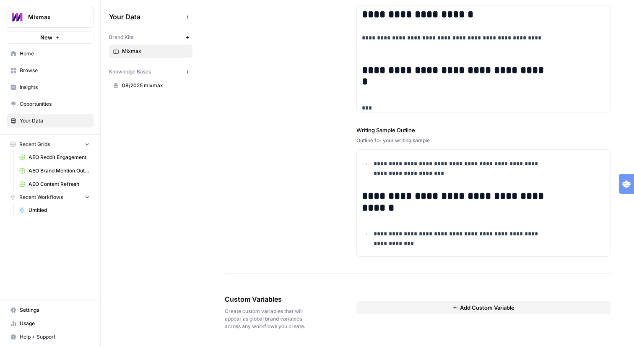
scroll to position [1462, 0]
type input "6 best email deliverability software tools in 2025"
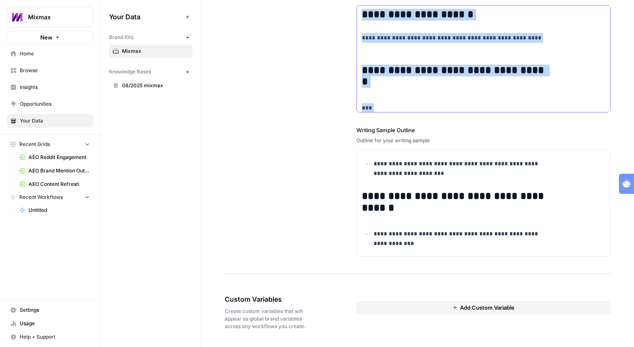
scroll to position [549, 0]
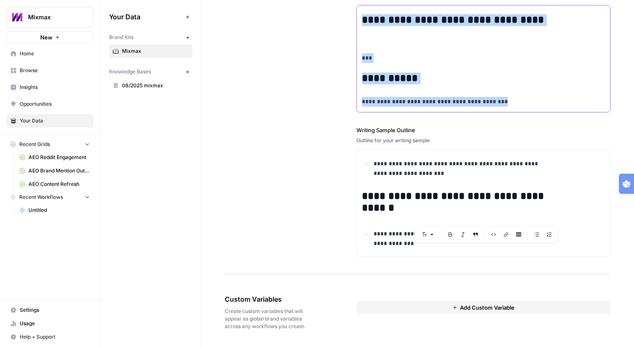
drag, startPoint x: 412, startPoint y: 131, endPoint x: 468, endPoint y: 294, distance: 173.0
click at [468, 273] on div "**********" at bounding box center [484, 66] width 254 height 414
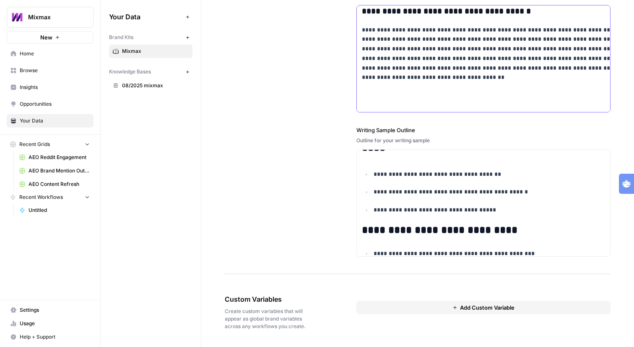
scroll to position [1008, 0]
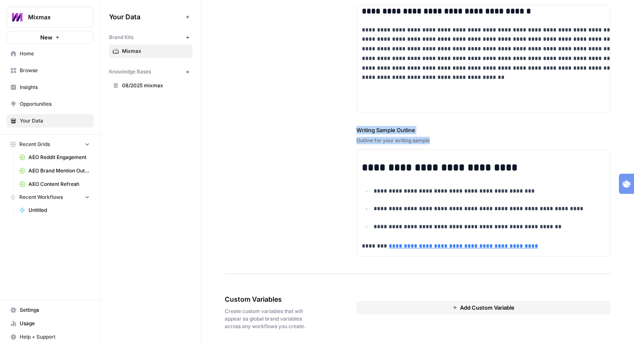
drag, startPoint x: 478, startPoint y: 83, endPoint x: 369, endPoint y: 68, distance: 110.4
click at [369, 68] on div "**********" at bounding box center [418, 66] width 386 height 415
copy div "Writing Sample Outline Outline for your writing sample"
click at [470, 40] on p "**********" at bounding box center [504, 66] width 284 height 83
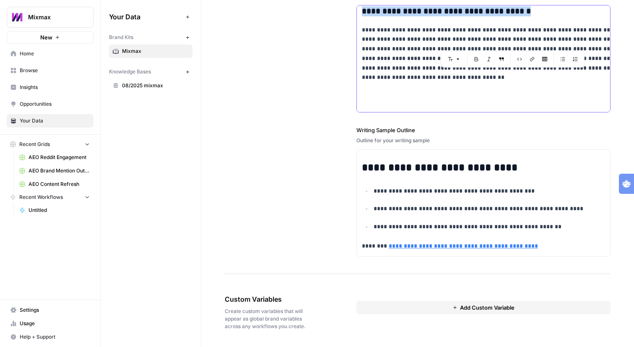
copy div "**********"
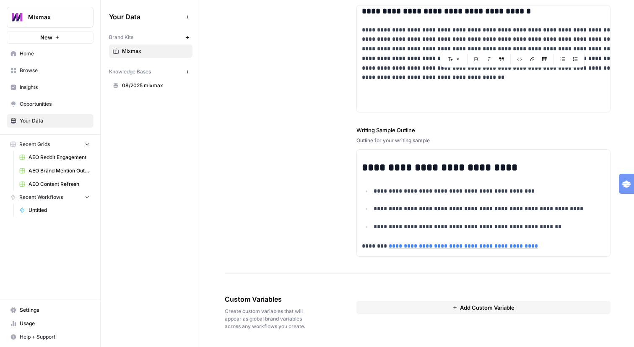
click at [320, 92] on div "**********" at bounding box center [418, 66] width 386 height 415
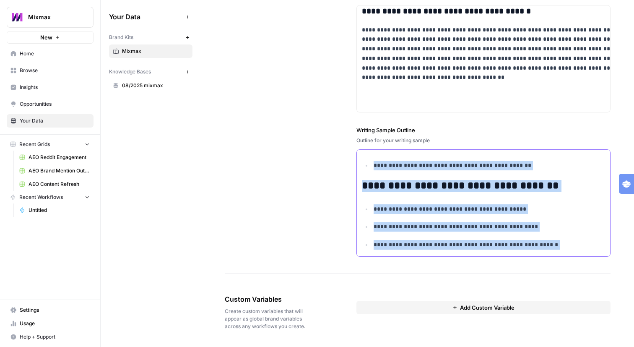
scroll to position [0, 0]
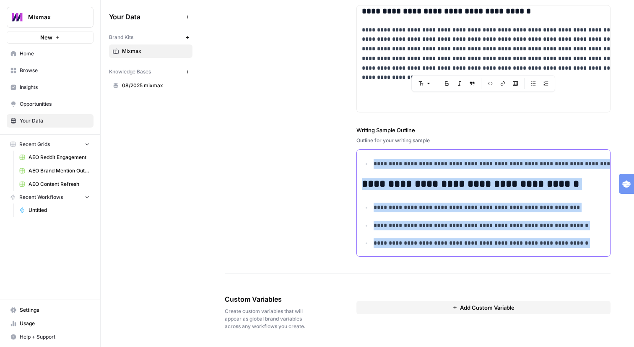
drag, startPoint x: 595, startPoint y: 182, endPoint x: 588, endPoint y: 55, distance: 126.5
click at [588, 55] on div "**********" at bounding box center [484, 66] width 254 height 414
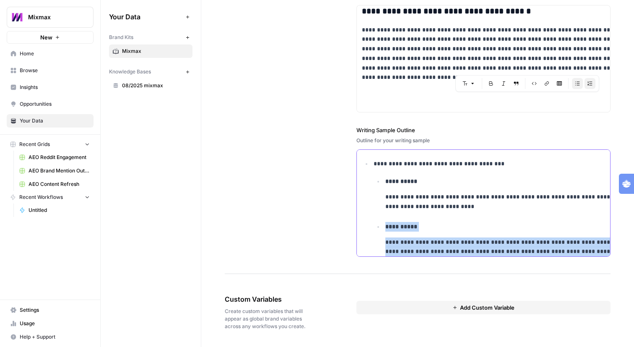
drag, startPoint x: 390, startPoint y: 96, endPoint x: 526, endPoint y: 160, distance: 150.7
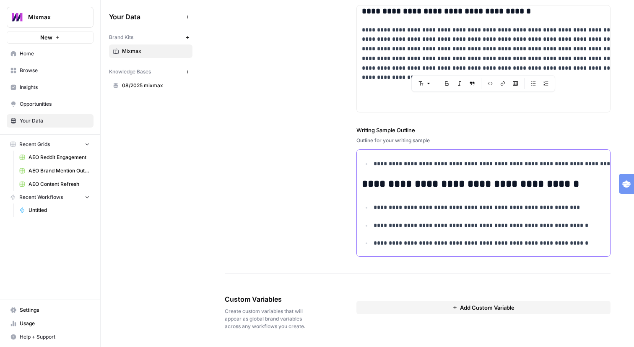
scroll to position [1598, 0]
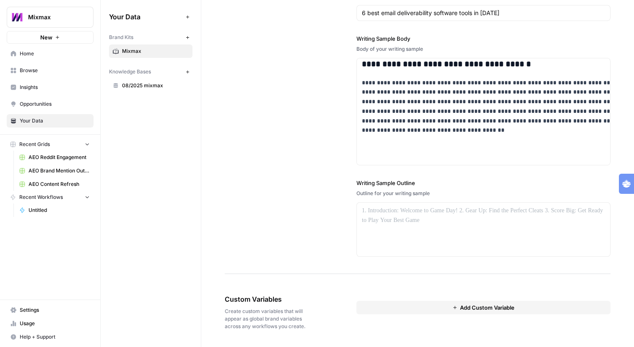
click at [510, 179] on label "Writing Sample Outline" at bounding box center [484, 183] width 254 height 8
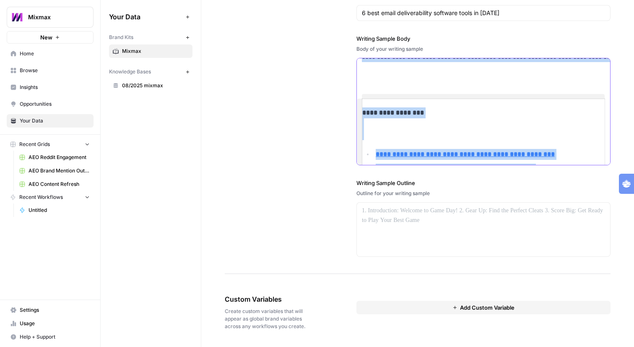
scroll to position [0, 0]
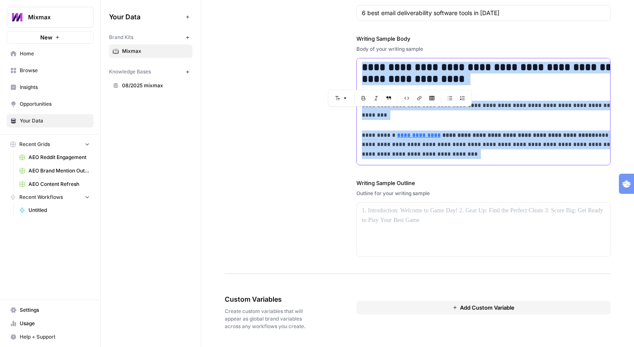
drag, startPoint x: 468, startPoint y: 209, endPoint x: 463, endPoint y: 97, distance: 111.7
click at [463, 97] on body "**********" at bounding box center [317, 173] width 634 height 347
copy div "**********"
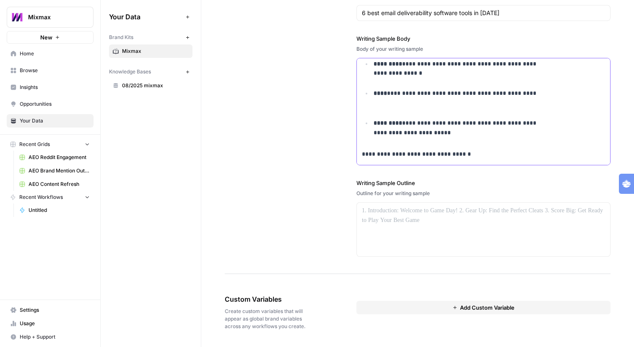
scroll to position [2, 0]
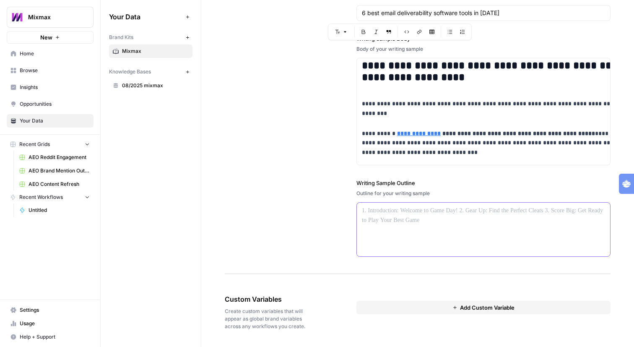
click at [410, 211] on p at bounding box center [483, 211] width 243 height 10
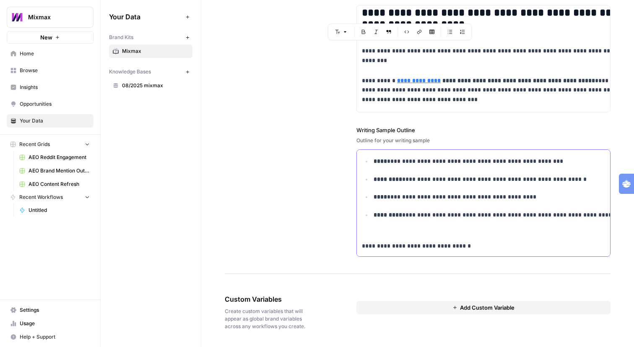
scroll to position [1651, 0]
click at [477, 303] on span "Add Custom Variable" at bounding box center [487, 307] width 55 height 8
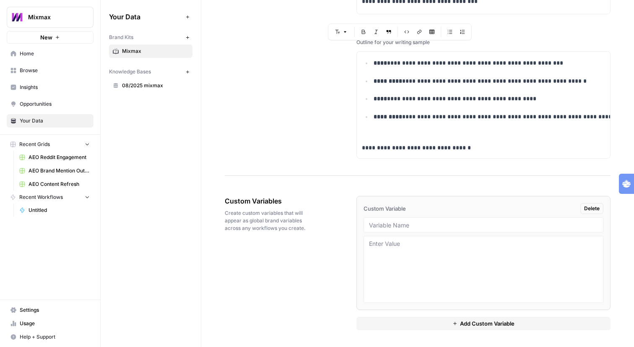
click at [584, 224] on div "Custom Variable Delete Add Custom Variable" at bounding box center [484, 263] width 254 height 168
click at [584, 212] on span "Delete" at bounding box center [592, 209] width 16 height 8
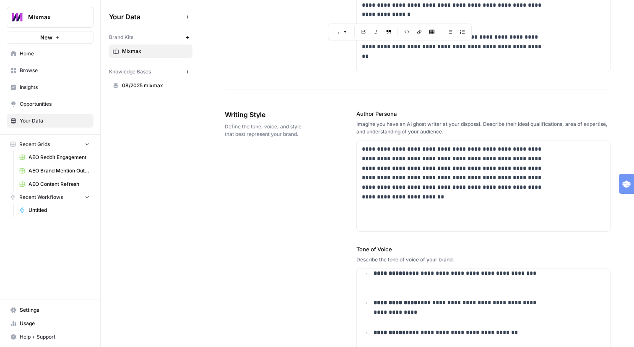
scroll to position [0, 0]
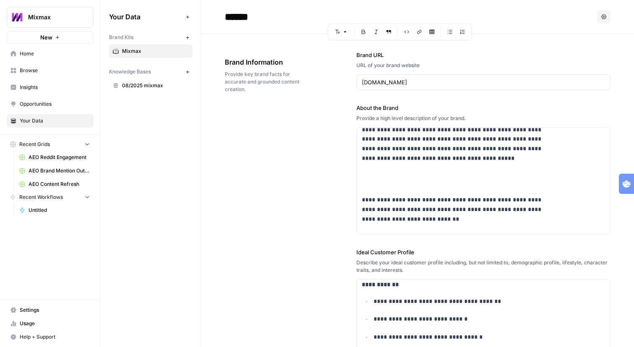
click at [601, 18] on icon "button" at bounding box center [603, 16] width 5 height 5
click at [182, 89] on span "08/2025 mixmax" at bounding box center [155, 86] width 67 height 8
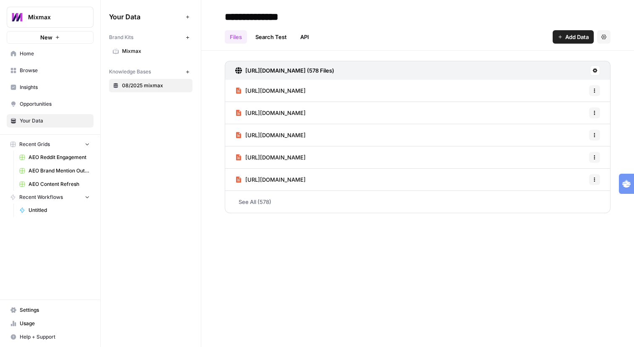
click at [53, 214] on span "Untitled" at bounding box center [59, 210] width 61 height 8
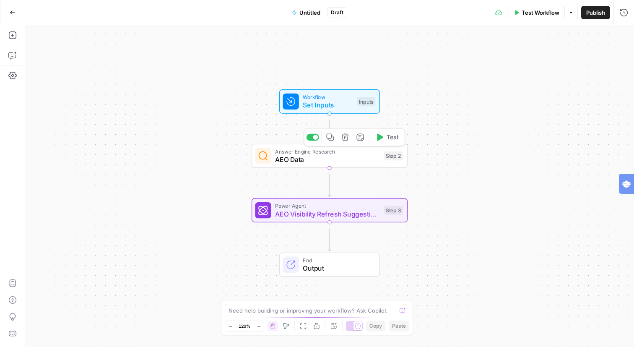
click at [345, 160] on span "AEO Data" at bounding box center [327, 159] width 105 height 10
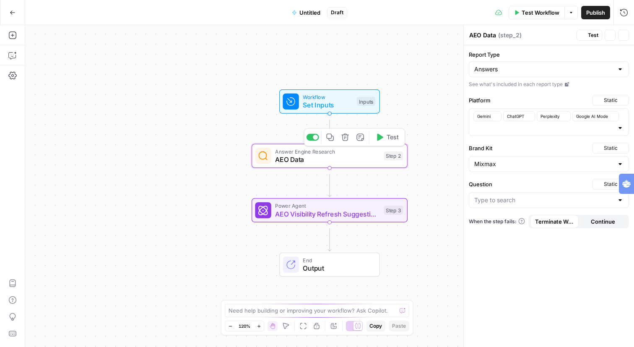
type input "What is the best AI tool for sales teams?"
click at [621, 103] on icon "button" at bounding box center [622, 100] width 5 height 5
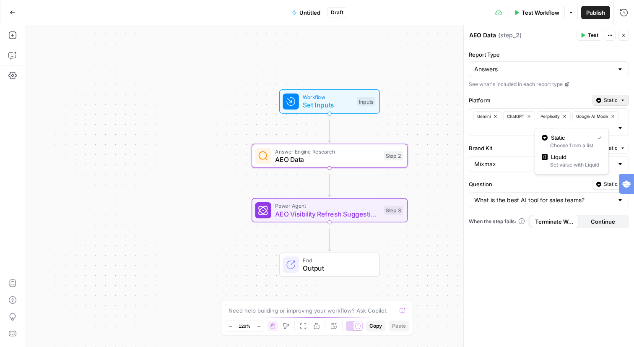
click at [596, 103] on icon "button" at bounding box center [598, 100] width 5 height 5
click at [618, 132] on div at bounding box center [620, 128] width 7 height 8
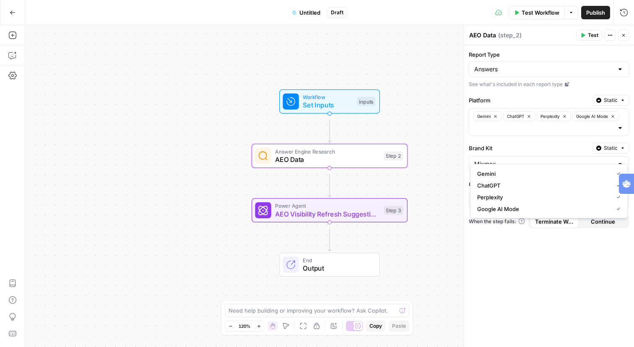
click at [618, 132] on div at bounding box center [620, 128] width 7 height 8
click at [542, 104] on label "Platform" at bounding box center [529, 100] width 120 height 8
click at [0, 0] on input "Platform" at bounding box center [0, 0] width 0 height 0
click at [539, 110] on div "Report Type Answers See what's included in each report type Platform Static Gem…" at bounding box center [549, 196] width 170 height 302
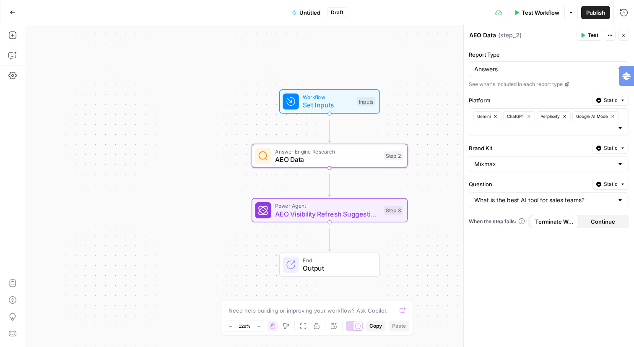
drag, startPoint x: 630, startPoint y: 186, endPoint x: 611, endPoint y: 3, distance: 183.8
click at [611, 3] on html "Mixmax New Home Browse Insights Opportunities Your Data Recent Grids AEO Reddit…" at bounding box center [317, 173] width 634 height 347
click at [588, 39] on span "Test" at bounding box center [593, 35] width 10 height 8
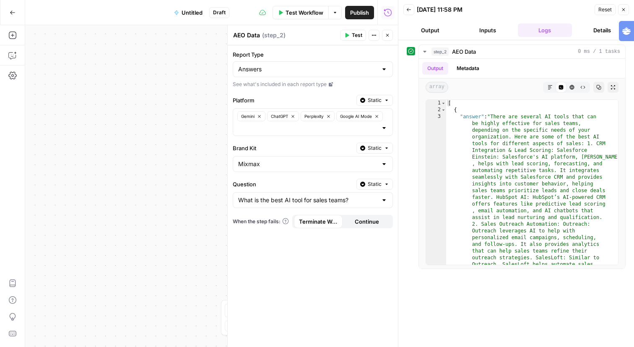
click at [484, 34] on button "Inputs" at bounding box center [488, 29] width 54 height 13
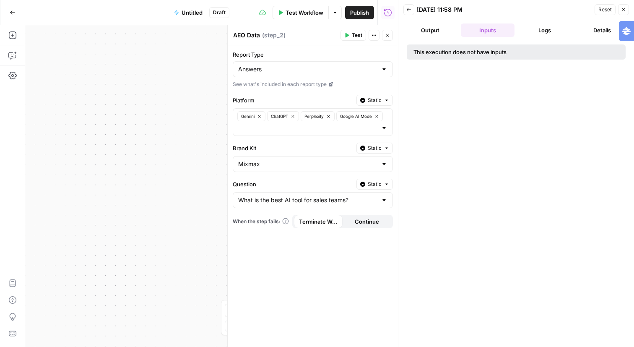
click at [441, 37] on button "Output" at bounding box center [430, 29] width 54 height 13
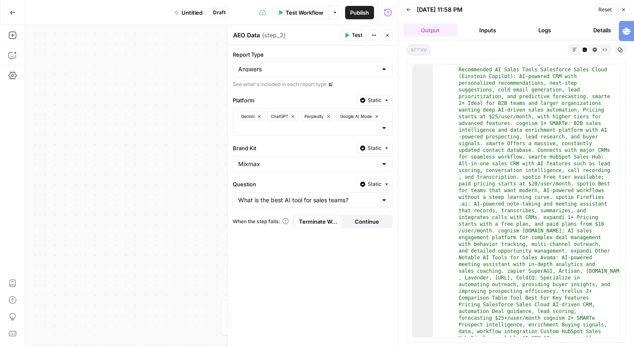
scroll to position [3784, 0]
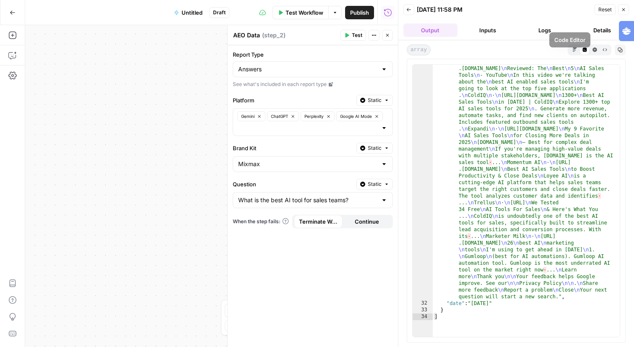
click at [593, 52] on icon "button" at bounding box center [595, 49] width 5 height 5
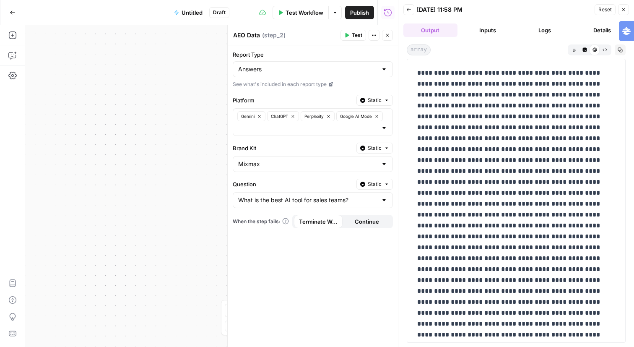
click at [580, 55] on button "Code Editor" at bounding box center [585, 49] width 10 height 10
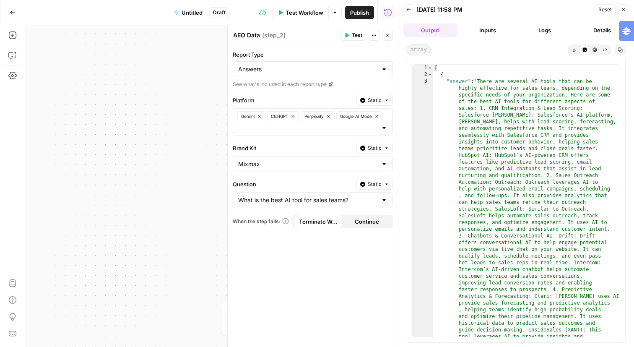
click at [573, 52] on icon "button" at bounding box center [575, 49] width 5 height 5
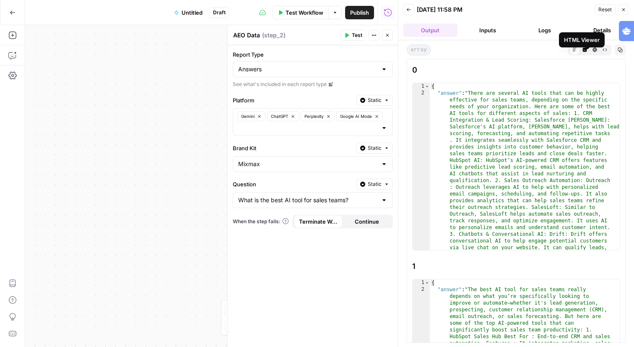
click at [603, 52] on icon "button" at bounding box center [605, 49] width 5 height 5
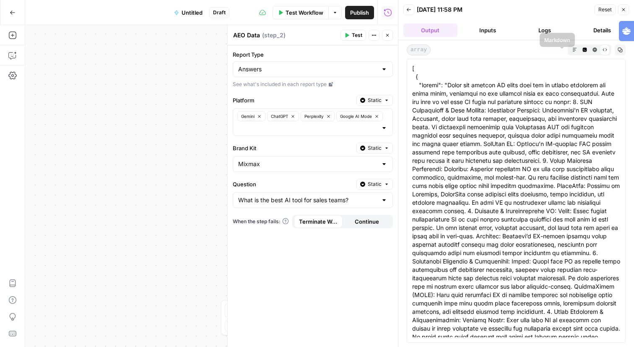
click at [570, 55] on button "Markdown" at bounding box center [575, 49] width 10 height 10
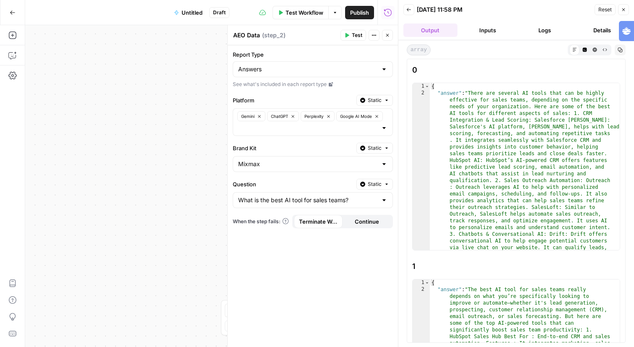
click at [595, 37] on button "Details" at bounding box center [602, 29] width 54 height 13
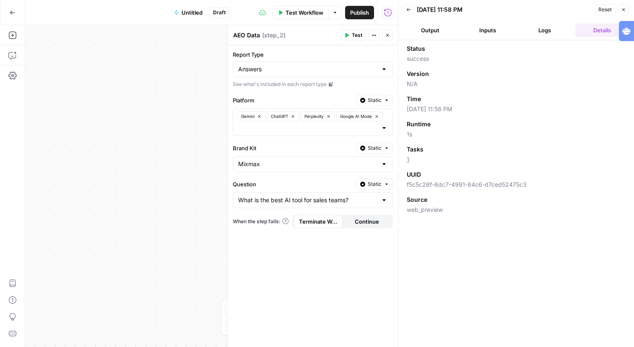
click at [411, 10] on icon "button" at bounding box center [408, 9] width 5 height 5
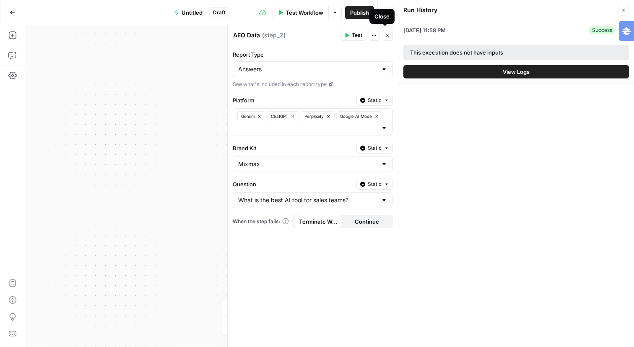
click at [389, 39] on button "Close" at bounding box center [387, 35] width 11 height 11
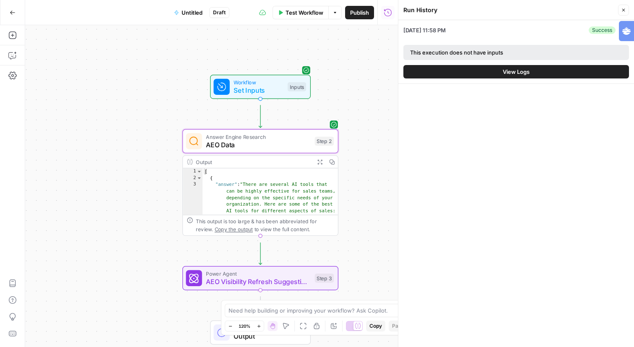
drag, startPoint x: 185, startPoint y: 99, endPoint x: 86, endPoint y: 81, distance: 100.5
click at [86, 81] on div "Workflow Set Inputs Inputs Answer Engine Research AEO Data Step 2 Output Expand…" at bounding box center [211, 186] width 373 height 322
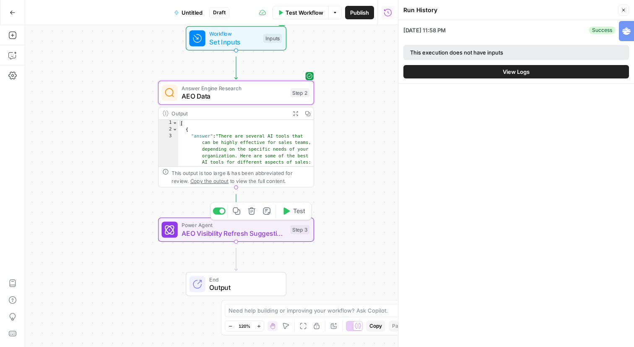
click at [261, 236] on span "AEO Visibility Refresh Suggestions" at bounding box center [234, 233] width 105 height 10
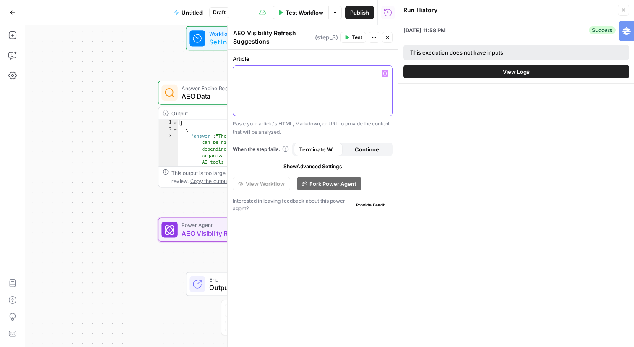
click at [326, 78] on p at bounding box center [312, 73] width 149 height 8
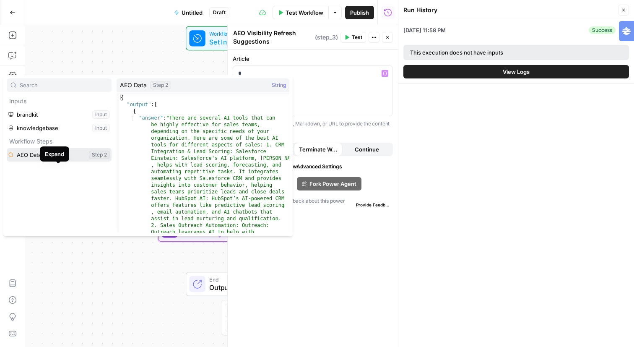
click at [51, 157] on icon "button" at bounding box center [48, 154] width 5 height 5
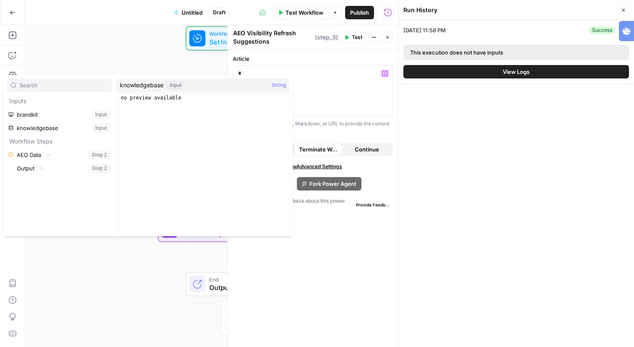
click at [115, 45] on div "Workflow Set Inputs Inputs Answer Engine Research AEO Data Step 2 Output Expand…" at bounding box center [211, 186] width 373 height 322
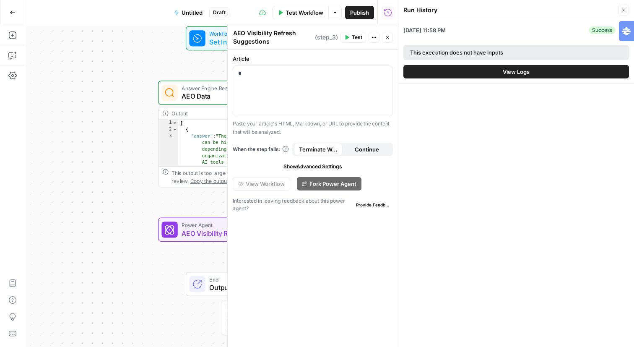
click at [385, 40] on icon "button" at bounding box center [387, 37] width 5 height 5
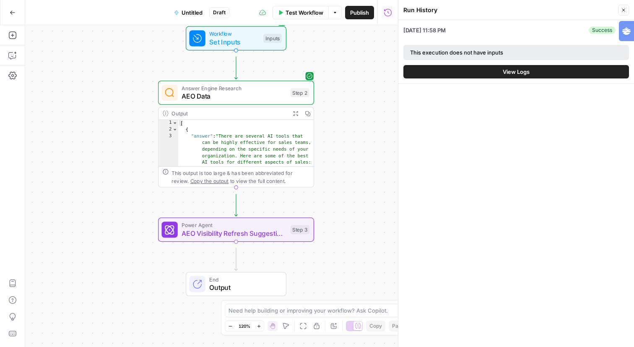
click at [347, 143] on div "Workflow Set Inputs Inputs Answer Engine Research AEO Data Step 2 Output Expand…" at bounding box center [211, 186] width 373 height 322
click at [10, 39] on icon "button" at bounding box center [12, 35] width 8 height 8
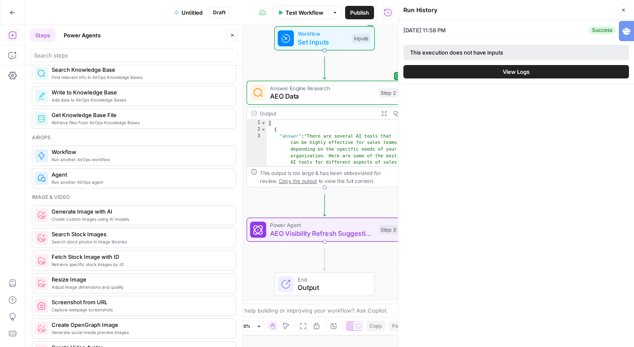
scroll to position [435, 0]
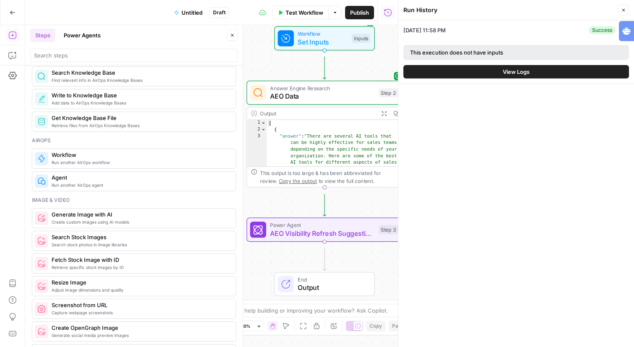
click at [177, 129] on span "Retrieve files from AirOps Knowledge Bases" at bounding box center [140, 125] width 177 height 7
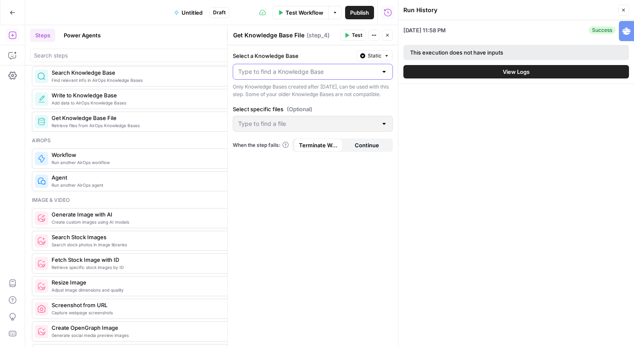
click at [276, 76] on input "Select a Knowledge Base" at bounding box center [307, 72] width 139 height 8
click at [276, 110] on span "08/2025 mixmax" at bounding box center [311, 110] width 140 height 8
type input "08/2025 mixmax"
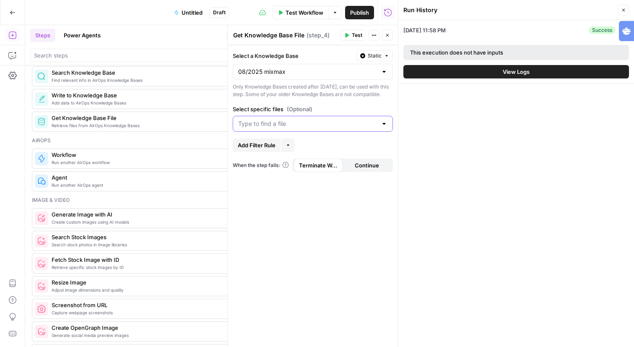
click at [283, 128] on input "Select specific files (Optional)" at bounding box center [307, 124] width 139 height 8
click at [351, 133] on div "Select a Knowledge Base Static 08/2025 mixmax Only Knowledge Bases created afte…" at bounding box center [313, 196] width 170 height 302
click at [381, 128] on div at bounding box center [384, 124] width 7 height 8
click at [360, 98] on div "Only Knowledge Bases created after June 1st, 2024, can be used with this step. …" at bounding box center [313, 90] width 160 height 15
click at [263, 149] on span "Add Filter Rule" at bounding box center [257, 145] width 38 height 8
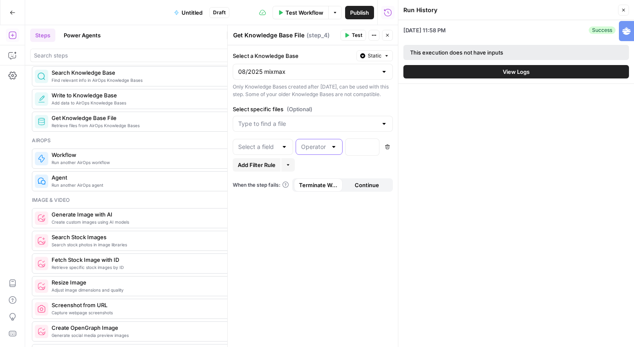
click at [327, 151] on input "text" at bounding box center [314, 147] width 26 height 8
click at [277, 174] on div "Select a Knowledge Base Static 08/2025 mixmax Only Knowledge Bases created afte…" at bounding box center [313, 196] width 170 height 302
click at [273, 151] on input "text" at bounding box center [257, 147] width 39 height 8
click at [347, 172] on div "Add Filter Rule More" at bounding box center [313, 164] width 160 height 13
click at [345, 128] on input "Select specific files (Optional)" at bounding box center [307, 124] width 139 height 8
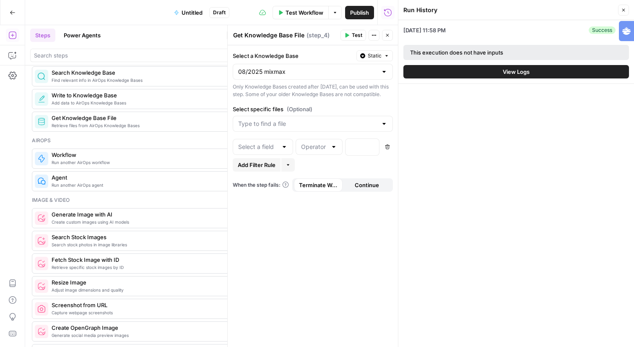
click at [352, 132] on div "Select a Knowledge Base Static 08/2025 mixmax Only Knowledge Bases created afte…" at bounding box center [313, 196] width 170 height 302
click at [341, 40] on button "Test" at bounding box center [354, 35] width 26 height 11
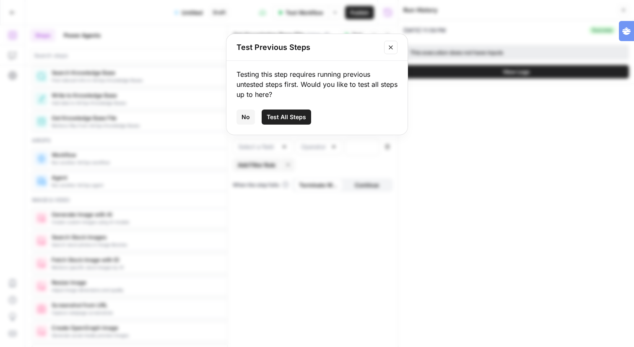
click at [394, 51] on icon "Close modal" at bounding box center [391, 47] width 7 height 7
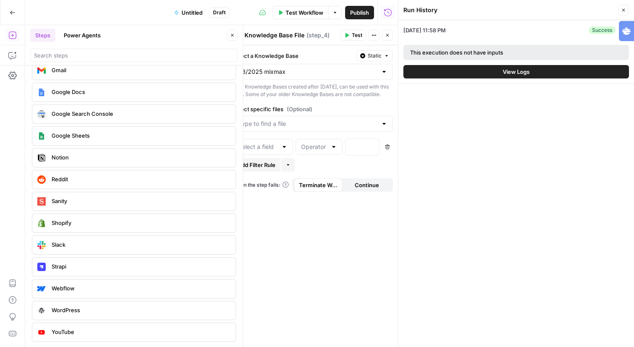
scroll to position [1921, 0]
click at [335, 128] on input "Select specific files (Optional)" at bounding box center [307, 124] width 139 height 8
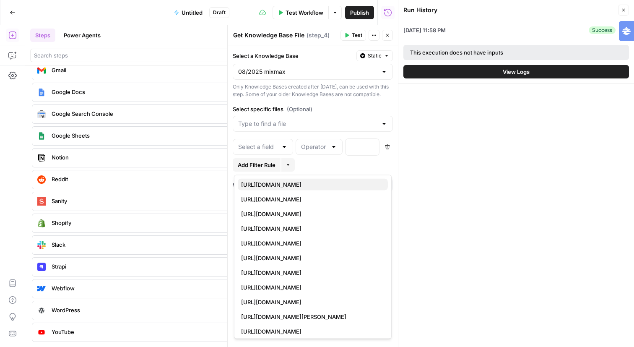
click at [328, 188] on span "https://www.mixmax.com/engineering/tools-that-power-our-workflow" at bounding box center [311, 184] width 140 height 8
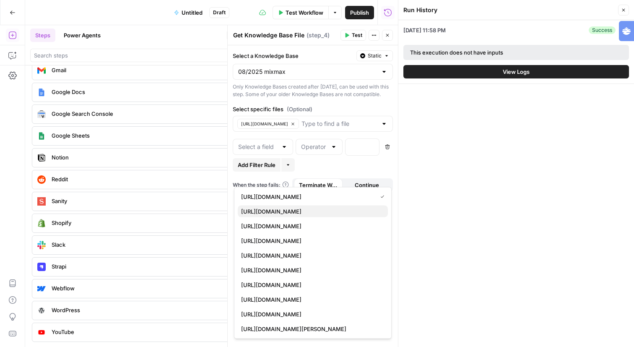
click at [321, 212] on span "https://www.mixmax.com/legal/privacy-policy-archive" at bounding box center [311, 211] width 140 height 8
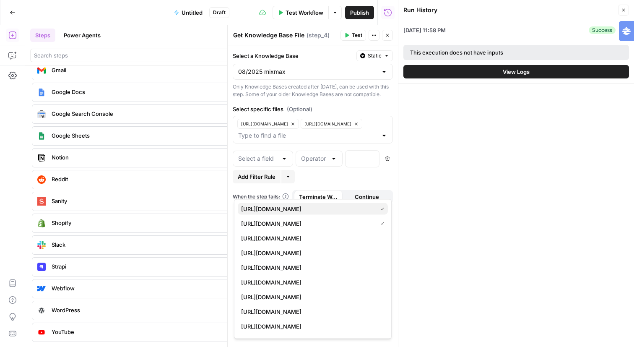
click at [380, 213] on div "https://www.mixmax.com/engineering/tools-that-power-our-workflow" at bounding box center [312, 209] width 143 height 8
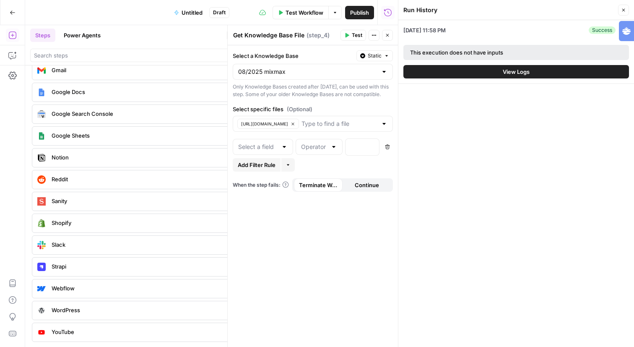
click at [357, 135] on div "Select a Knowledge Base Static 08/2025 mixmax Only Knowledge Bases created afte…" at bounding box center [313, 196] width 170 height 302
click at [295, 126] on icon "button" at bounding box center [293, 124] width 5 height 5
click at [13, 11] on icon "button" at bounding box center [13, 13] width 6 height 6
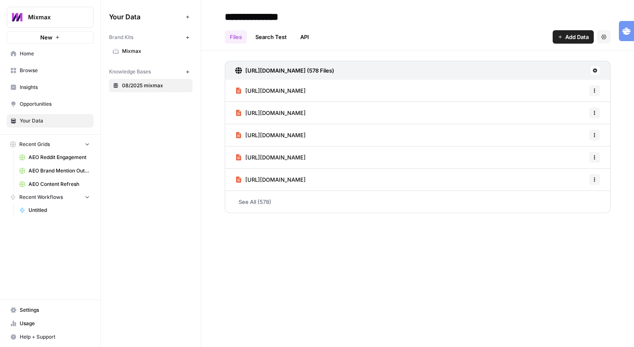
click at [59, 214] on span "Untitled" at bounding box center [59, 210] width 61 height 8
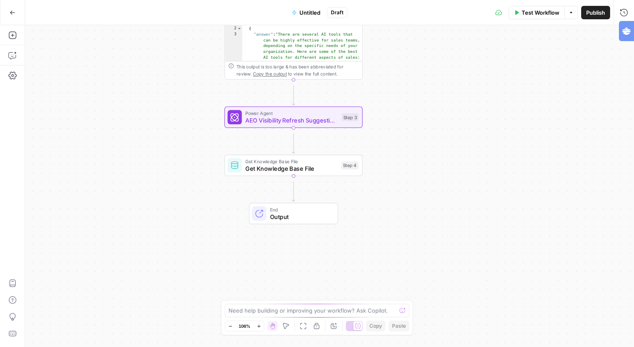
drag, startPoint x: 422, startPoint y: 208, endPoint x: 380, endPoint y: 102, distance: 114.1
click at [380, 102] on div "Workflow Set Inputs Inputs Answer Engine Research AEO Data Step 2 Output Expand…" at bounding box center [329, 186] width 609 height 322
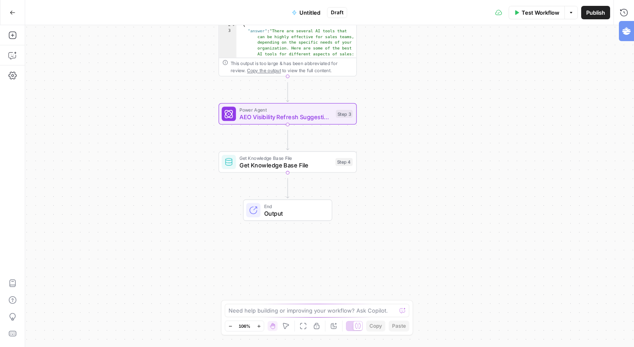
click at [295, 120] on span "AEO Visibility Refresh Suggestions" at bounding box center [285, 116] width 93 height 9
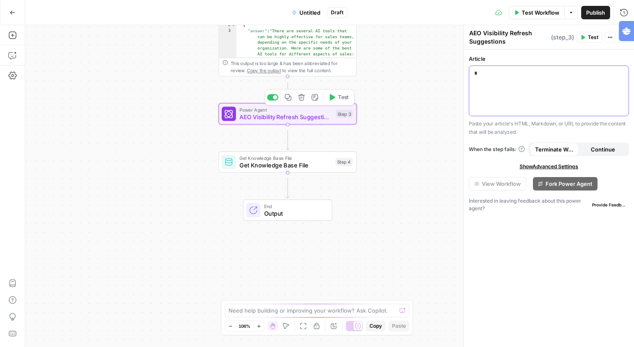
click at [530, 79] on p "*" at bounding box center [546, 74] width 144 height 10
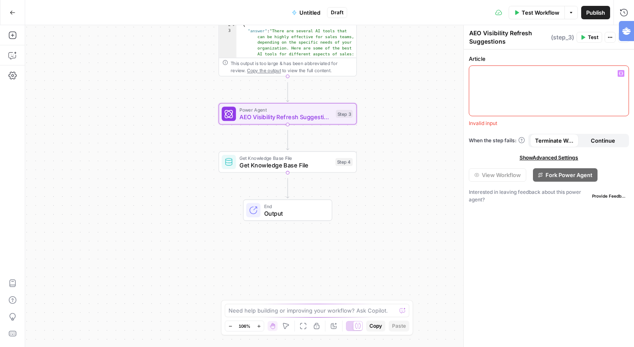
click at [554, 161] on span "Show Advanced Settings" at bounding box center [549, 158] width 59 height 8
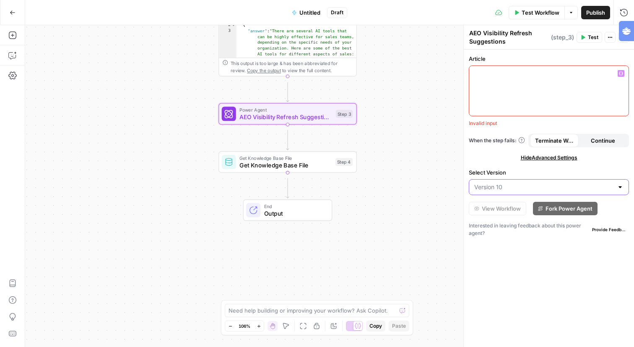
click at [531, 191] on input "Select Version" at bounding box center [543, 187] width 139 height 8
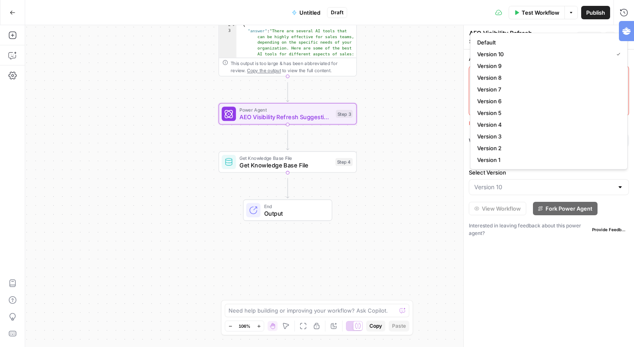
type input "Version 10"
click at [539, 287] on div "Article “/” to reference Variables Menu Invalid input When the step fails: Term…" at bounding box center [549, 197] width 170 height 297
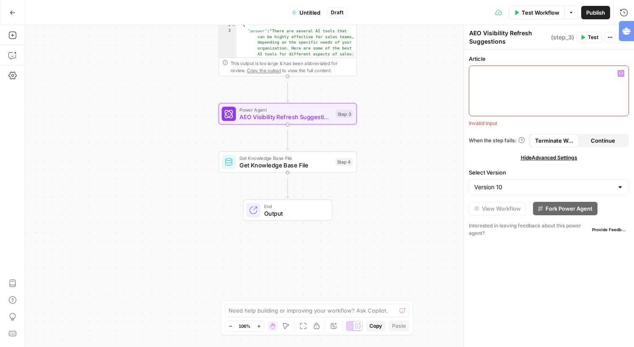
click at [536, 94] on div at bounding box center [548, 91] width 159 height 50
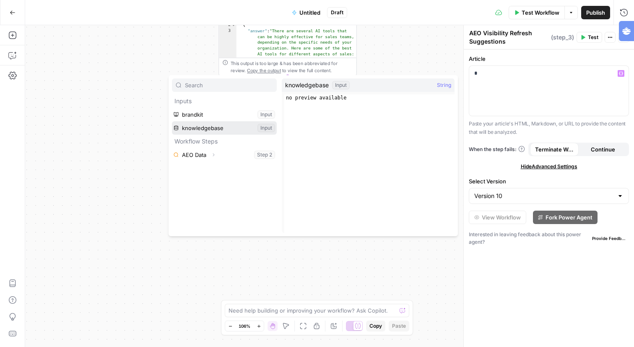
click at [206, 135] on button "Select variable knowledgebase" at bounding box center [224, 127] width 105 height 13
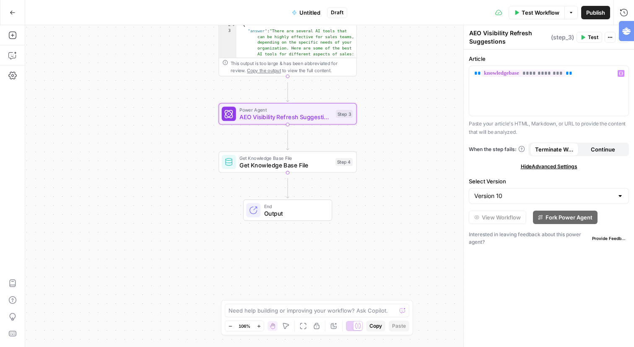
click at [570, 170] on span "Hide Advanced Settings" at bounding box center [549, 167] width 57 height 8
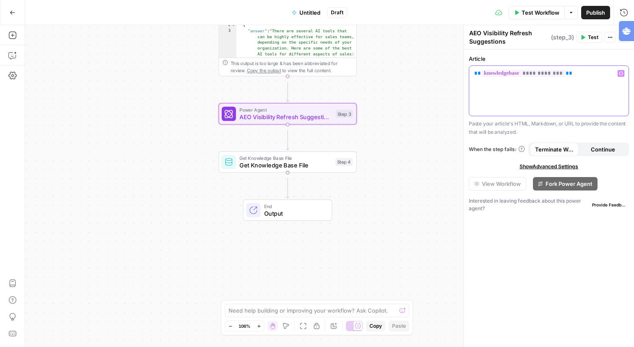
click at [547, 104] on div "**********" at bounding box center [548, 91] width 159 height 50
click at [573, 97] on div "**********" at bounding box center [548, 91] width 159 height 50
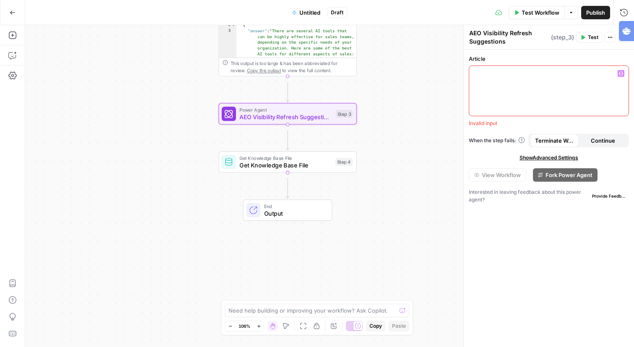
click at [523, 94] on div at bounding box center [548, 91] width 159 height 50
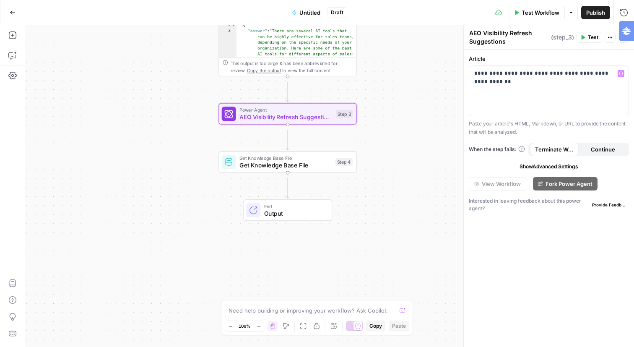
click at [577, 43] on button "Test" at bounding box center [590, 37] width 26 height 11
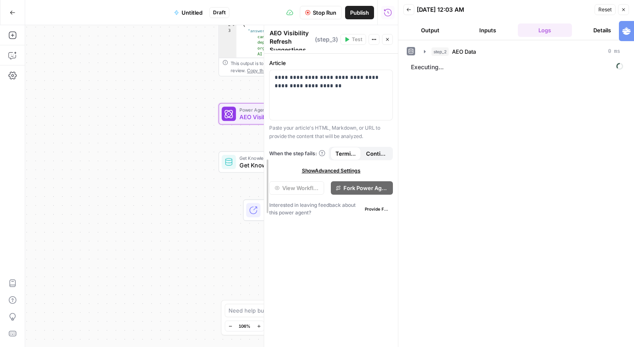
drag, startPoint x: 230, startPoint y: 36, endPoint x: 288, endPoint y: 39, distance: 58.0
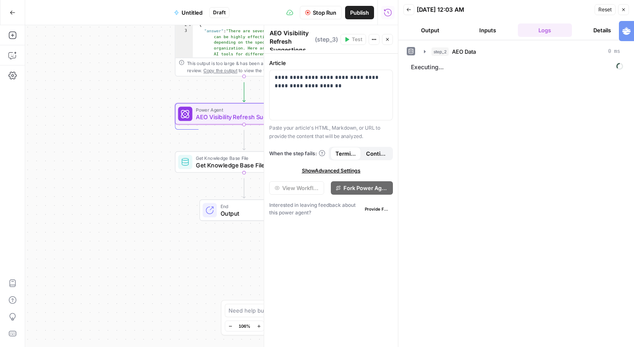
drag, startPoint x: 106, startPoint y: 68, endPoint x: 22, endPoint y: 67, distance: 83.9
click at [22, 67] on div "Add Steps Copilot Settings AirOps Academy Help Give Feedback Shortcuts Workflow…" at bounding box center [199, 186] width 398 height 322
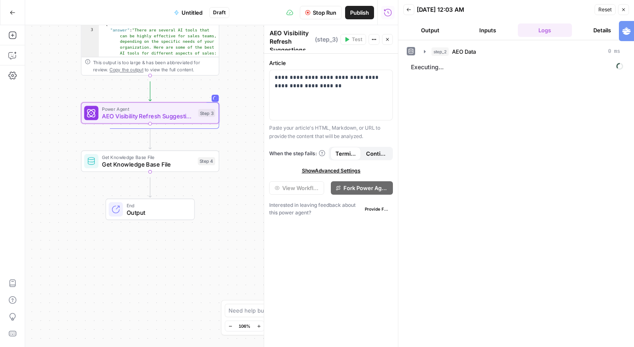
drag, startPoint x: 112, startPoint y: 95, endPoint x: 31, endPoint y: 105, distance: 81.2
click at [31, 105] on div "Workflow Set Inputs Inputs Answer Engine Research AEO Data Step 2 Output Expand…" at bounding box center [211, 186] width 373 height 322
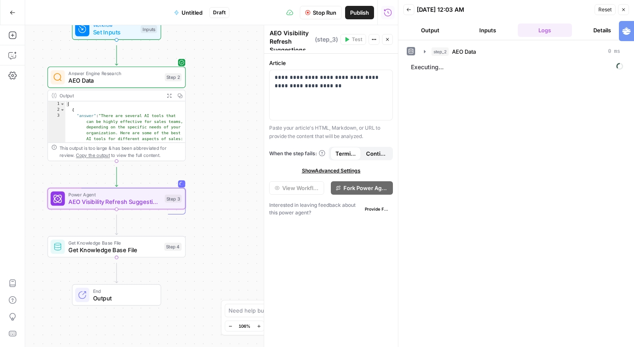
drag, startPoint x: 244, startPoint y: 78, endPoint x: 237, endPoint y: 150, distance: 72.5
click at [237, 150] on div "Workflow Set Inputs Inputs Answer Engine Research AEO Data Step 2 Output Expand…" at bounding box center [211, 186] width 373 height 322
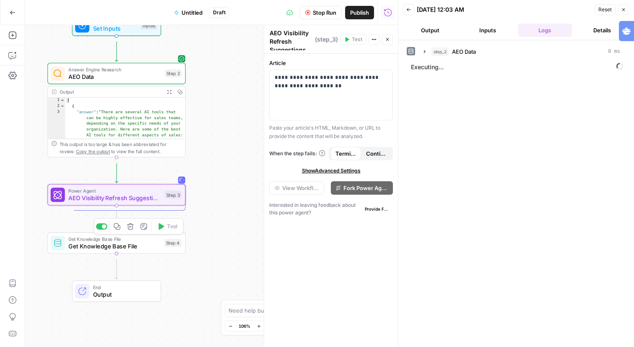
click at [125, 230] on button "Delete step" at bounding box center [131, 227] width 12 height 12
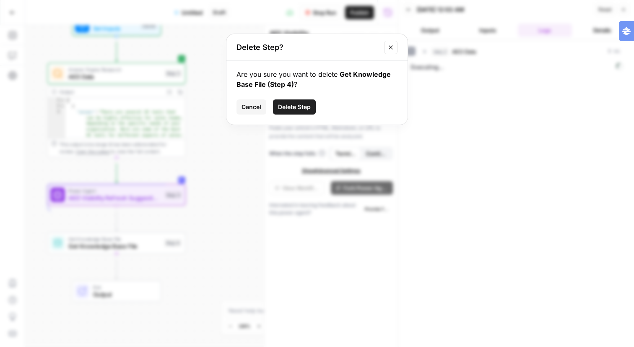
click at [291, 111] on span "Delete Step" at bounding box center [294, 107] width 33 height 8
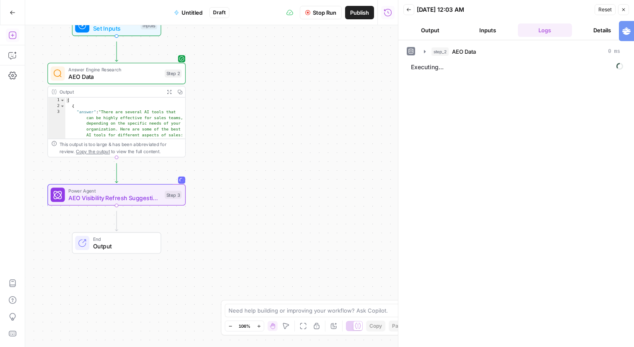
click at [18, 39] on button "Add Steps" at bounding box center [12, 35] width 13 height 13
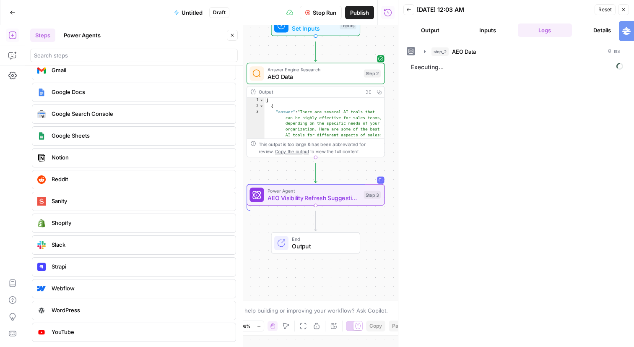
scroll to position [1997, 0]
click at [96, 34] on button "Power Agents" at bounding box center [82, 35] width 47 height 13
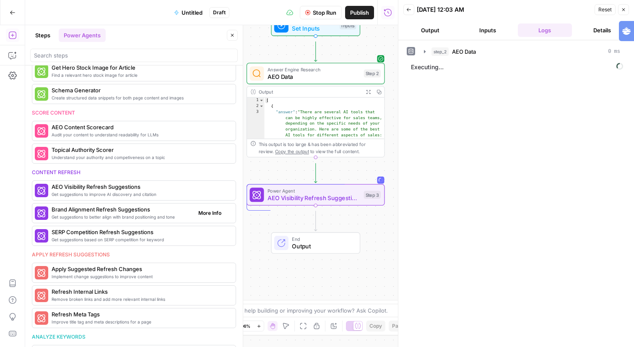
scroll to position [325, 0]
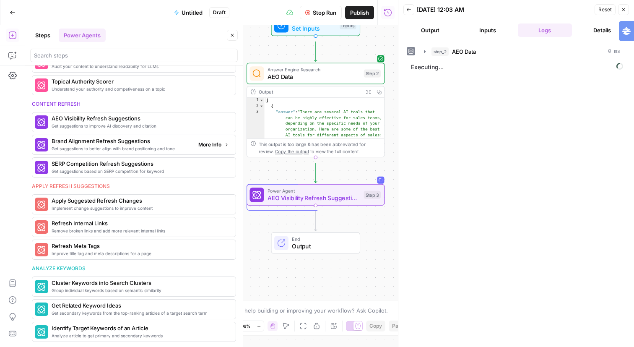
click at [226, 146] on icon "button" at bounding box center [227, 144] width 2 height 3
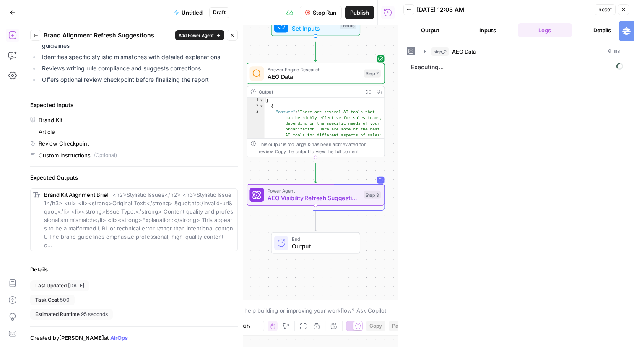
scroll to position [219, 0]
click at [426, 53] on icon "button" at bounding box center [425, 51] width 2 height 3
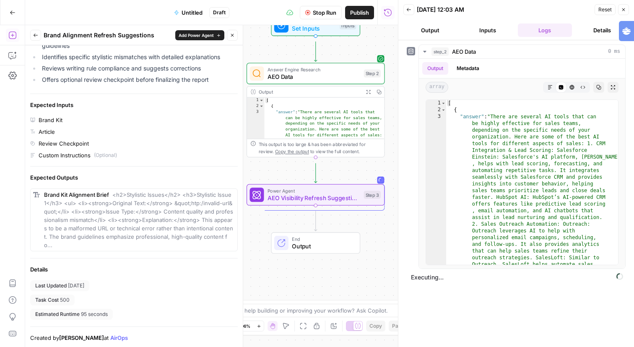
click at [497, 37] on button "Inputs" at bounding box center [488, 29] width 54 height 13
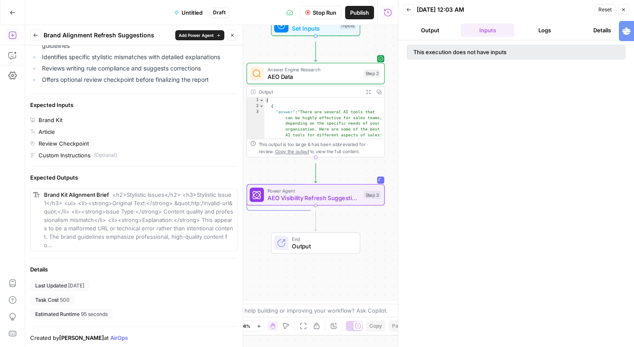
click at [433, 37] on button "Output" at bounding box center [430, 29] width 54 height 13
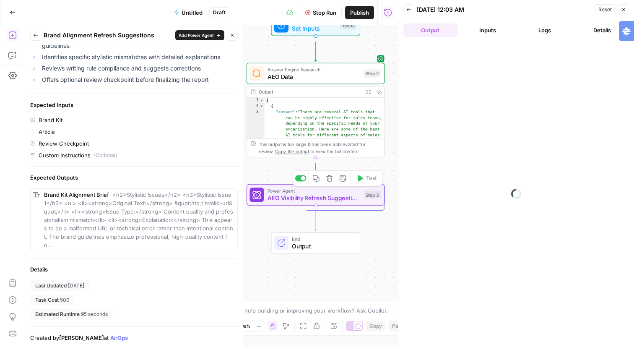
click at [322, 202] on span "AEO Visibility Refresh Suggestions" at bounding box center [314, 197] width 93 height 9
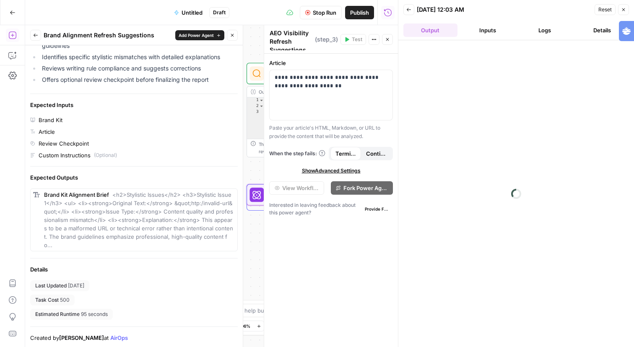
click at [622, 10] on icon "button" at bounding box center [623, 9] width 3 height 3
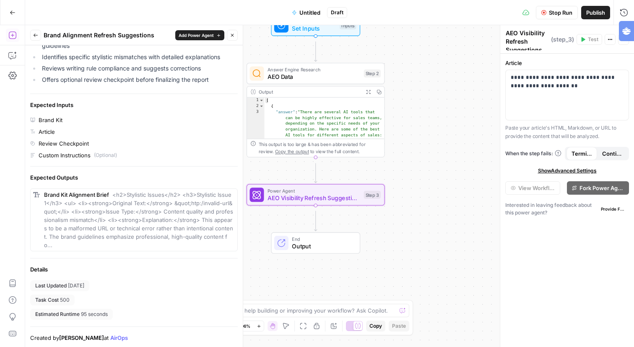
click at [325, 245] on span "Output" at bounding box center [322, 246] width 61 height 9
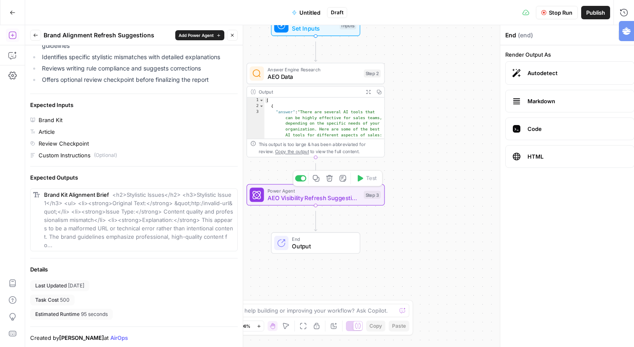
click at [307, 194] on span "Power Agent" at bounding box center [314, 190] width 93 height 7
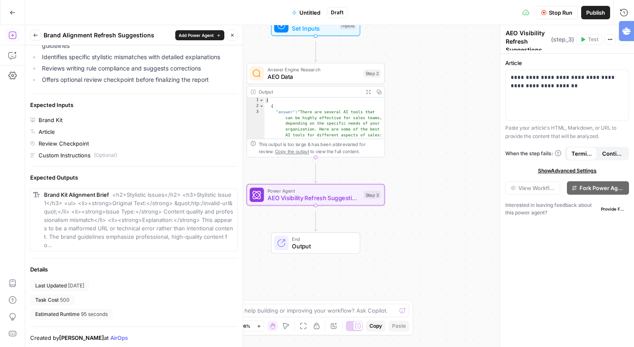
click at [578, 174] on span "Show Advanced Settings" at bounding box center [567, 171] width 59 height 8
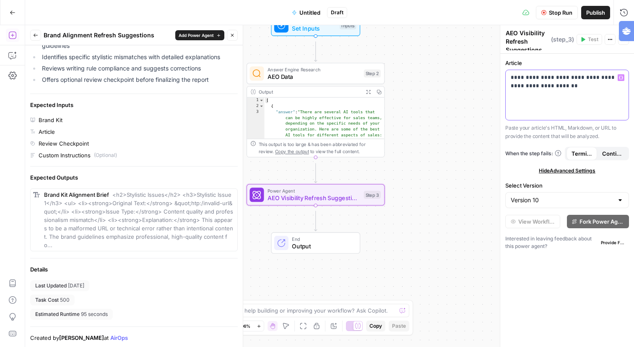
click at [573, 112] on div "**********" at bounding box center [567, 95] width 123 height 50
click at [613, 42] on icon "button" at bounding box center [610, 39] width 5 height 5
click at [231, 37] on icon "button" at bounding box center [232, 35] width 3 height 3
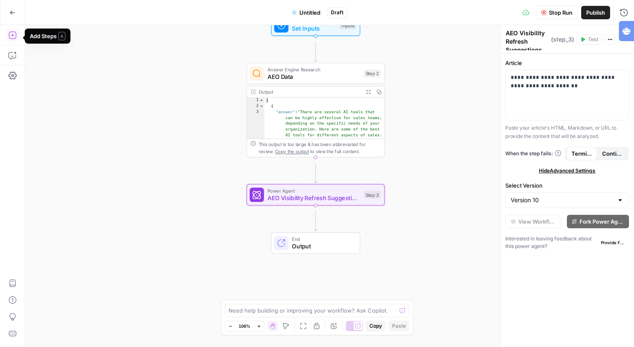
click at [15, 39] on icon "button" at bounding box center [12, 35] width 8 height 8
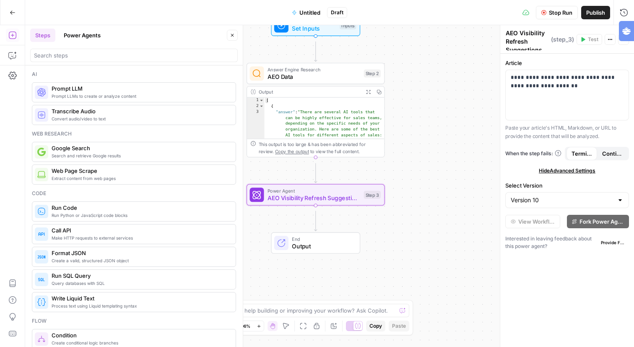
click at [104, 39] on button "Power Agents" at bounding box center [82, 35] width 47 height 13
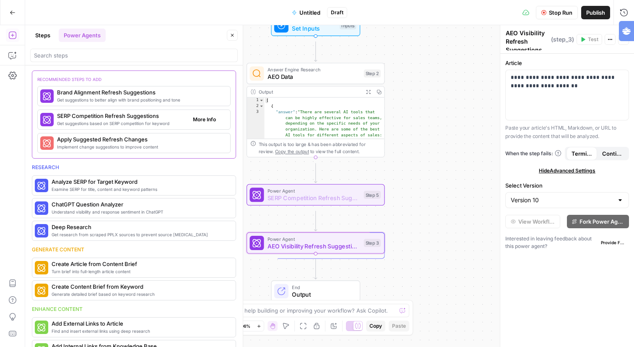
click at [125, 127] on span "Get suggestions based on SERP competition for keyword" at bounding box center [121, 123] width 129 height 7
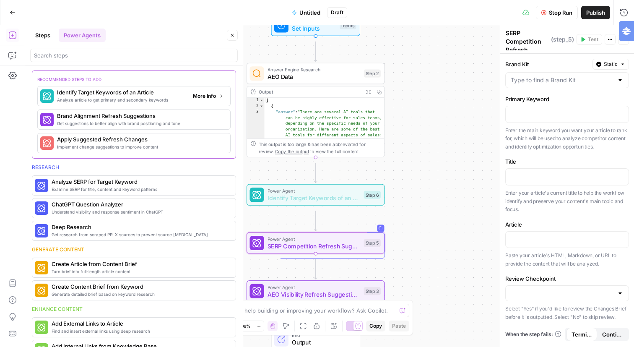
click at [193, 100] on span "More Info" at bounding box center [204, 96] width 23 height 8
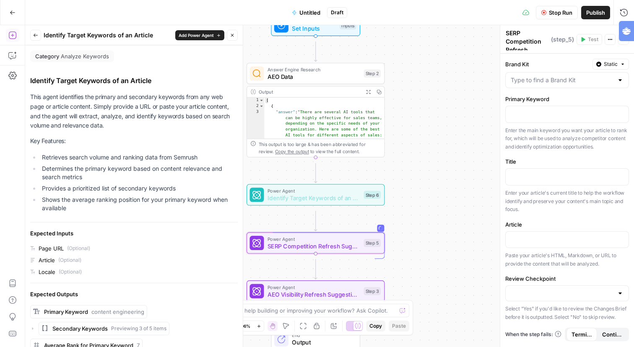
scroll to position [265, 0]
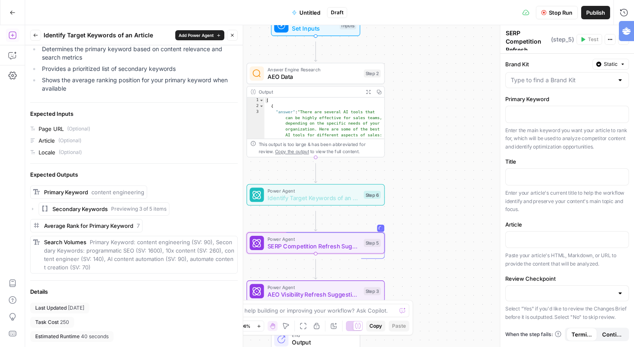
click at [38, 38] on icon "button" at bounding box center [35, 35] width 5 height 5
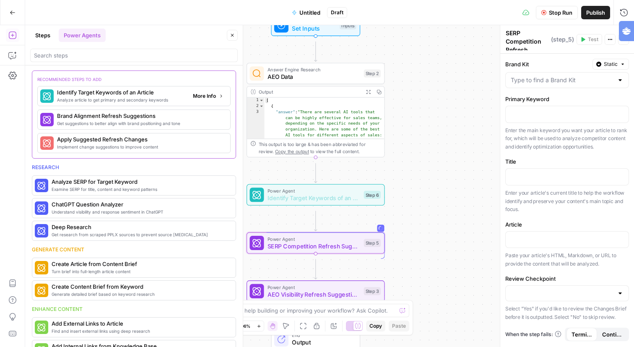
click at [221, 98] on icon "button" at bounding box center [222, 96] width 2 height 3
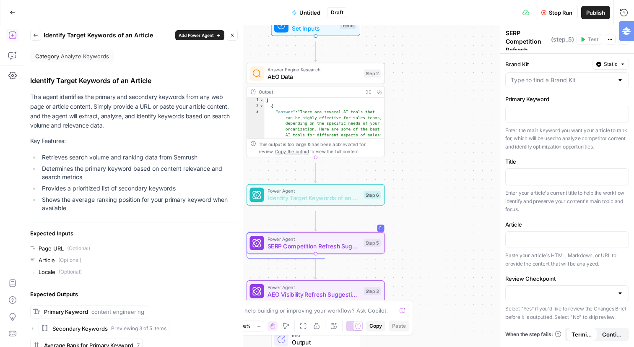
click at [41, 40] on button "Back" at bounding box center [35, 35] width 11 height 11
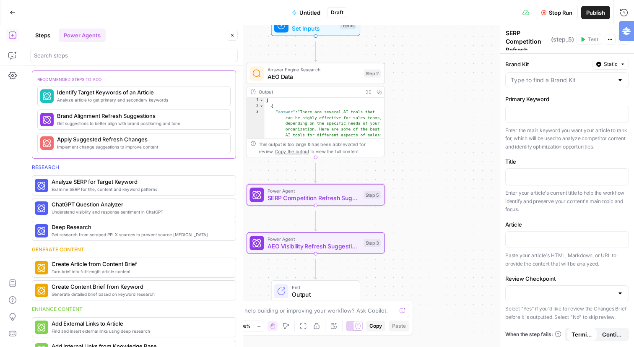
click at [53, 37] on button "Steps" at bounding box center [42, 35] width 25 height 13
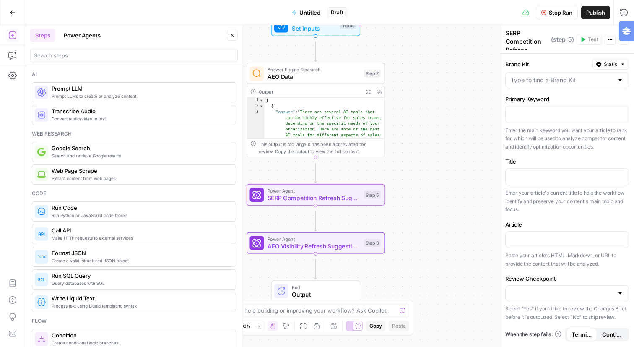
click at [88, 38] on button "Power Agents" at bounding box center [82, 35] width 47 height 13
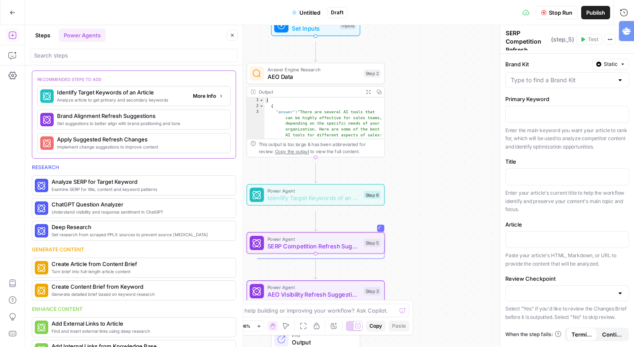
click at [164, 103] on span "Analyze article to get primary and secondary keywords" at bounding box center [121, 99] width 129 height 7
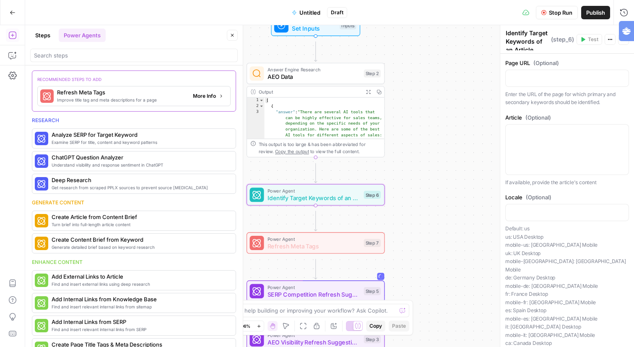
click at [201, 100] on span "More Info" at bounding box center [204, 96] width 23 height 8
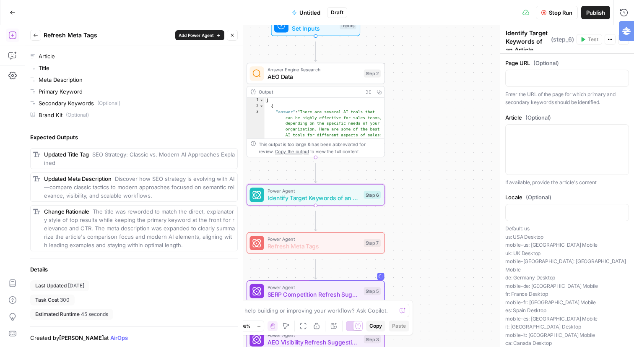
scroll to position [419, 0]
click at [38, 38] on icon "button" at bounding box center [35, 35] width 5 height 5
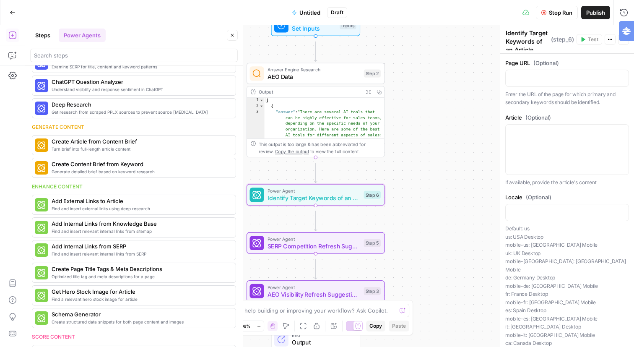
scroll to position [94, 0]
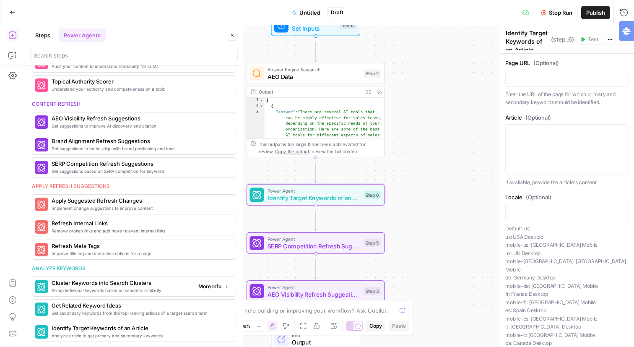
scroll to position [534, 0]
click at [210, 283] on span "More Info" at bounding box center [209, 287] width 23 height 8
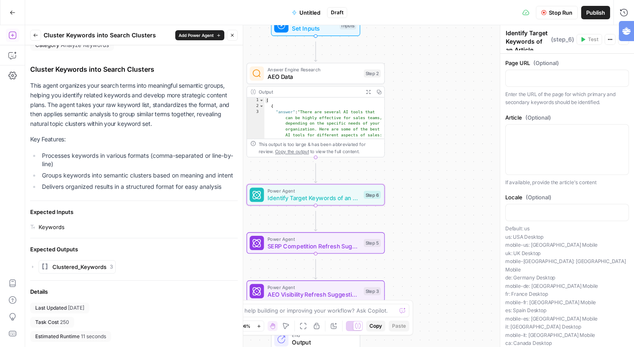
scroll to position [0, 0]
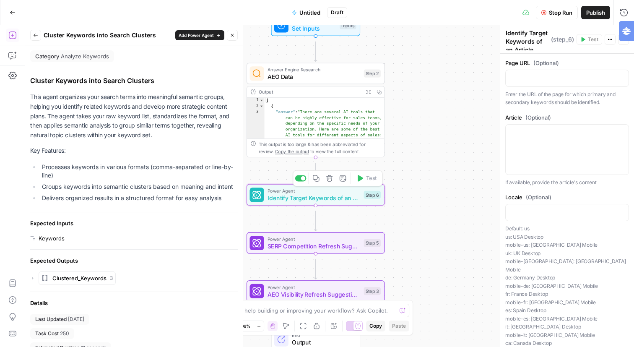
click at [339, 198] on span "Identify Target Keywords of an Article" at bounding box center [314, 197] width 93 height 9
click at [552, 82] on p at bounding box center [567, 77] width 113 height 8
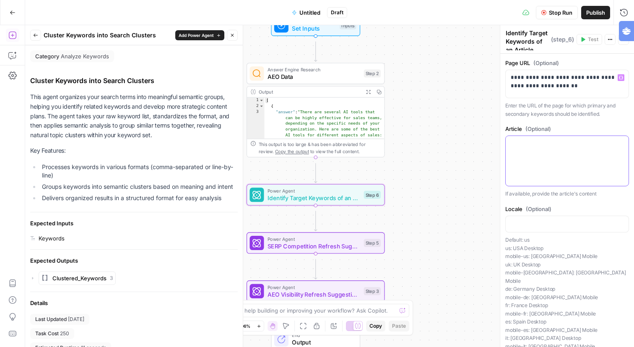
click at [529, 148] on p at bounding box center [567, 143] width 113 height 8
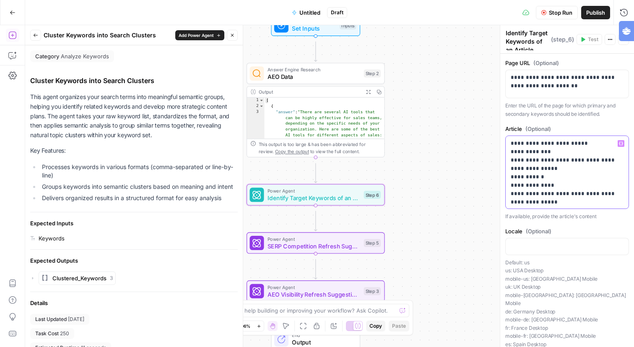
drag, startPoint x: 515, startPoint y: 169, endPoint x: 583, endPoint y: 221, distance: 85.2
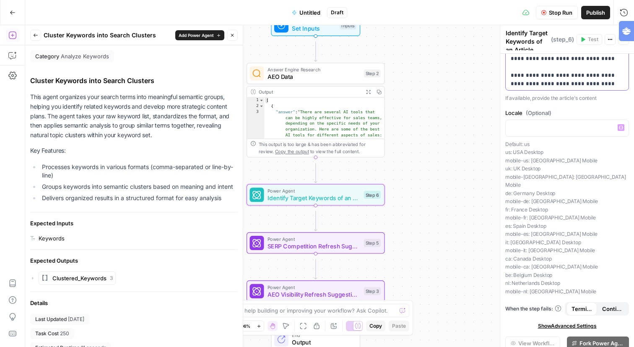
scroll to position [238, 0]
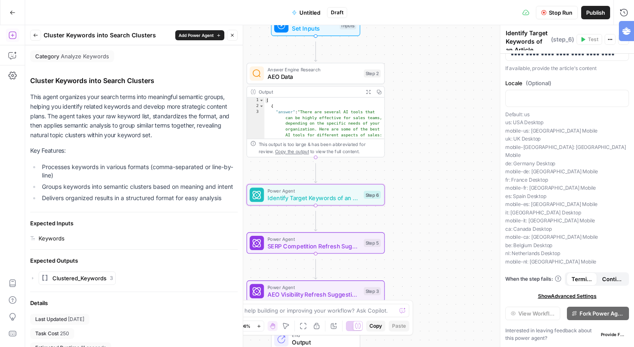
click at [572, 277] on div "Forking Power Agents is currently in beta. Please reach out to your AirOps Sale…" at bounding box center [530, 266] width 120 height 22
click at [227, 39] on button "Close" at bounding box center [232, 35] width 11 height 11
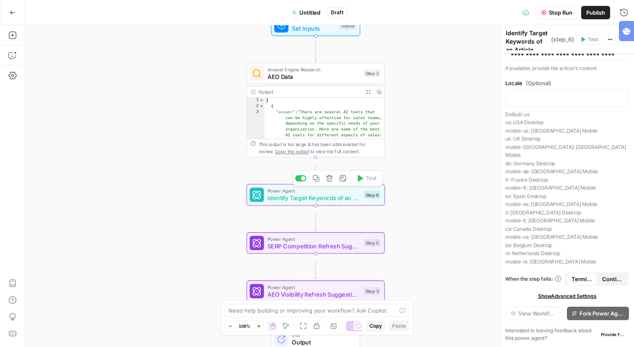
click at [324, 183] on button "Delete step" at bounding box center [330, 178] width 12 height 12
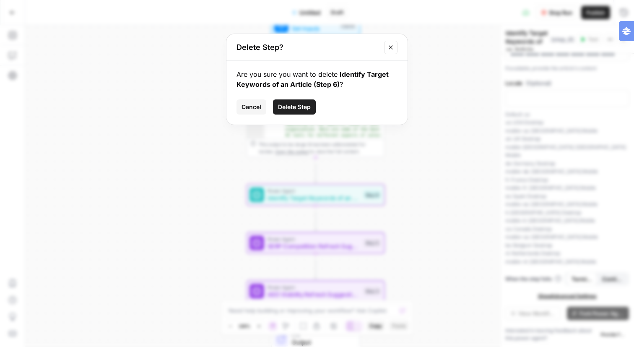
click at [306, 115] on button "Delete Step" at bounding box center [294, 106] width 43 height 15
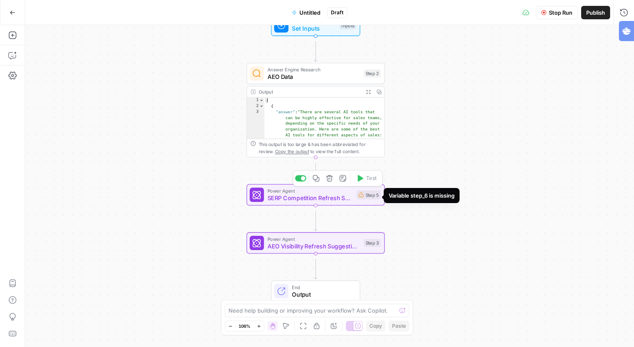
click at [357, 199] on div "Step 5" at bounding box center [369, 194] width 24 height 9
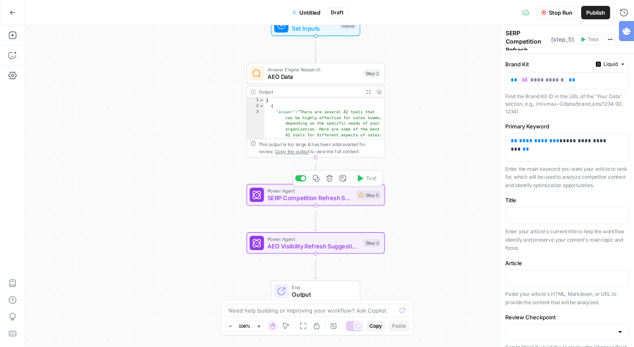
click at [326, 179] on icon "button" at bounding box center [329, 177] width 7 height 7
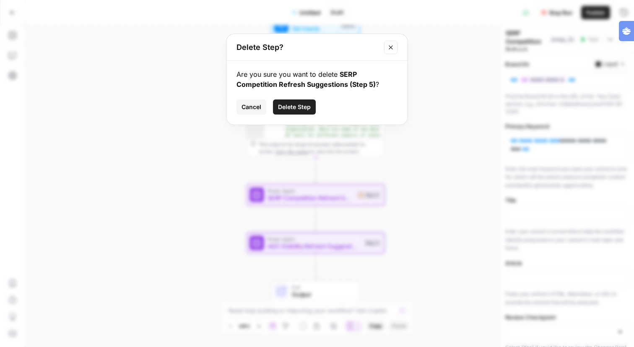
click at [300, 111] on span "Delete Step" at bounding box center [294, 107] width 33 height 8
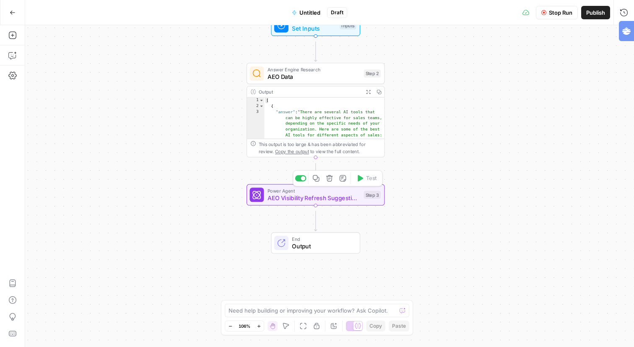
click at [310, 201] on span "AEO Visibility Refresh Suggestions" at bounding box center [314, 197] width 93 height 9
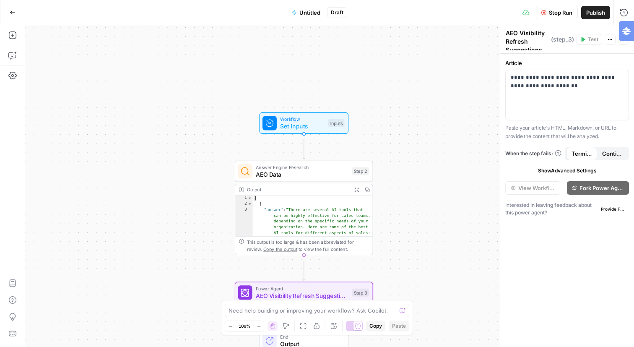
drag, startPoint x: 433, startPoint y: 56, endPoint x: 421, endPoint y: 152, distance: 96.8
click at [421, 152] on div "Workflow Set Inputs Inputs Answer Engine Research AEO Data Step 2 Output Expand…" at bounding box center [329, 186] width 609 height 322
click at [320, 125] on div "Workflow Set Inputs Inputs Test Step" at bounding box center [304, 121] width 82 height 15
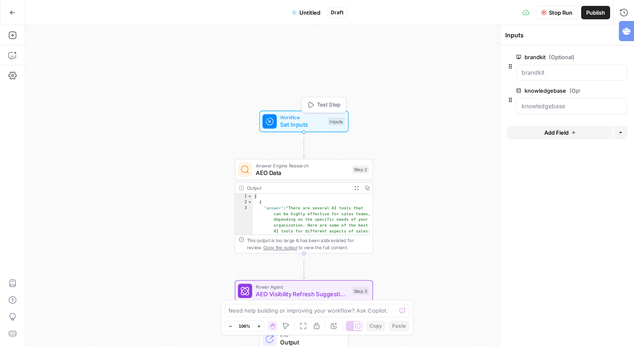
click at [307, 105] on icon "button" at bounding box center [310, 104] width 7 height 7
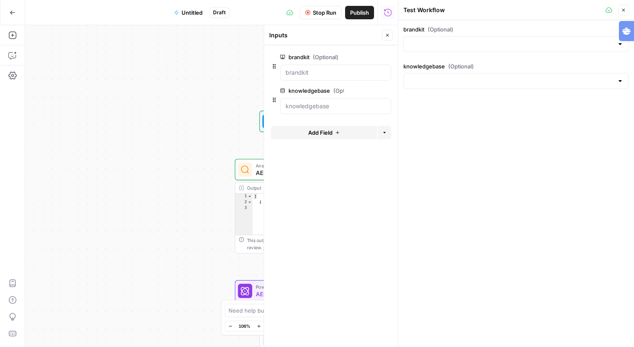
click at [465, 52] on div at bounding box center [516, 44] width 226 height 16
click at [449, 149] on div "brandkit (Optional) knowledgebase (Optional)" at bounding box center [516, 183] width 236 height 327
click at [455, 85] on input "knowledgebase (Optional)" at bounding box center [511, 81] width 205 height 8
click at [473, 48] on input "brandkit (Optional)" at bounding box center [511, 44] width 205 height 8
click at [233, 57] on div "Workflow Set Inputs Inputs Answer Engine Research AEO Data Step 2 Output Expand…" at bounding box center [211, 186] width 373 height 322
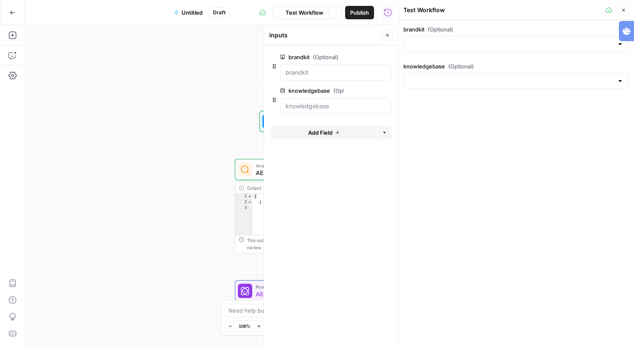
click at [388, 35] on button "Close" at bounding box center [387, 35] width 11 height 11
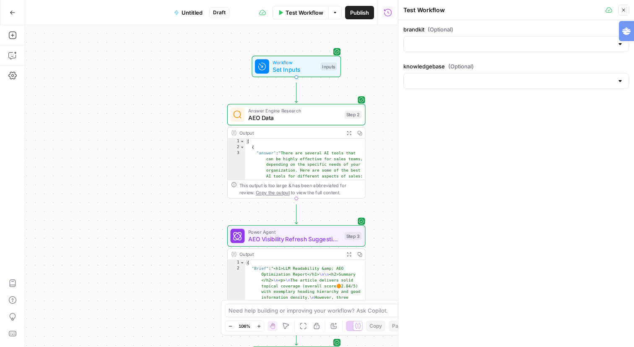
drag, startPoint x: 384, startPoint y: 118, endPoint x: 307, endPoint y: 38, distance: 110.4
click at [309, 38] on div "Workflow Set Inputs Inputs Answer Engine Research AEO Data Step 2 Output Expand…" at bounding box center [211, 186] width 373 height 322
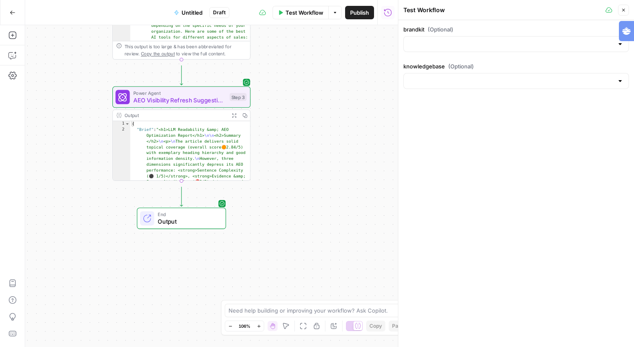
drag, startPoint x: 338, startPoint y: 187, endPoint x: 286, endPoint y: 72, distance: 126.9
click at [286, 72] on div "Workflow Set Inputs Inputs Answer Engine Research AEO Data Step 2 Output Expand…" at bounding box center [211, 186] width 373 height 322
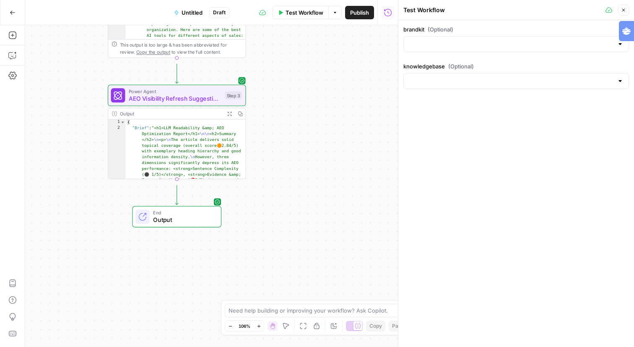
click at [227, 116] on icon "button" at bounding box center [229, 113] width 5 height 5
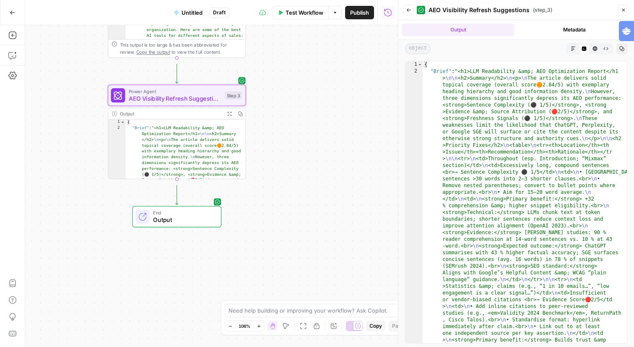
click at [568, 54] on button "Markdown" at bounding box center [573, 48] width 11 height 11
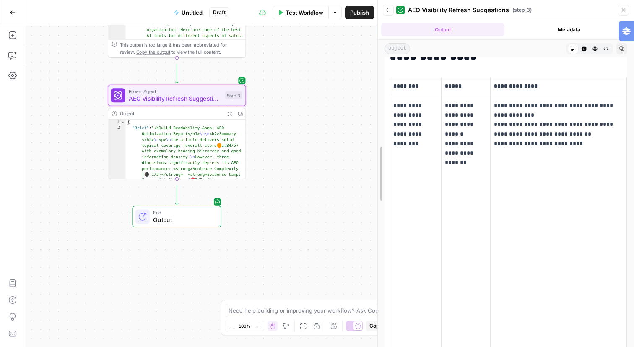
scroll to position [239, 0]
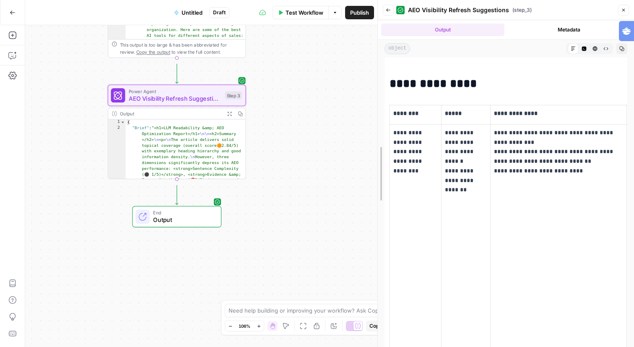
drag, startPoint x: 399, startPoint y: 97, endPoint x: 336, endPoint y: 96, distance: 62.9
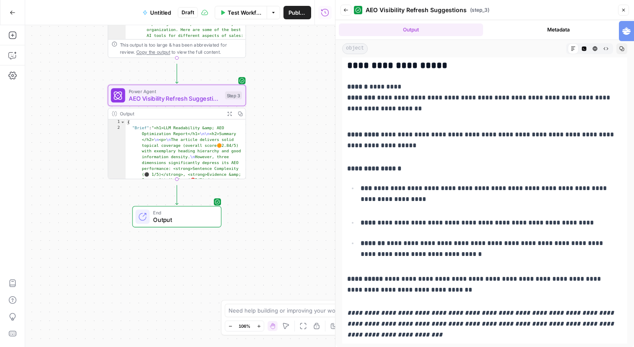
scroll to position [3501, 0]
click at [568, 36] on button "Metadata" at bounding box center [559, 29] width 144 height 13
